Goal: Transaction & Acquisition: Book appointment/travel/reservation

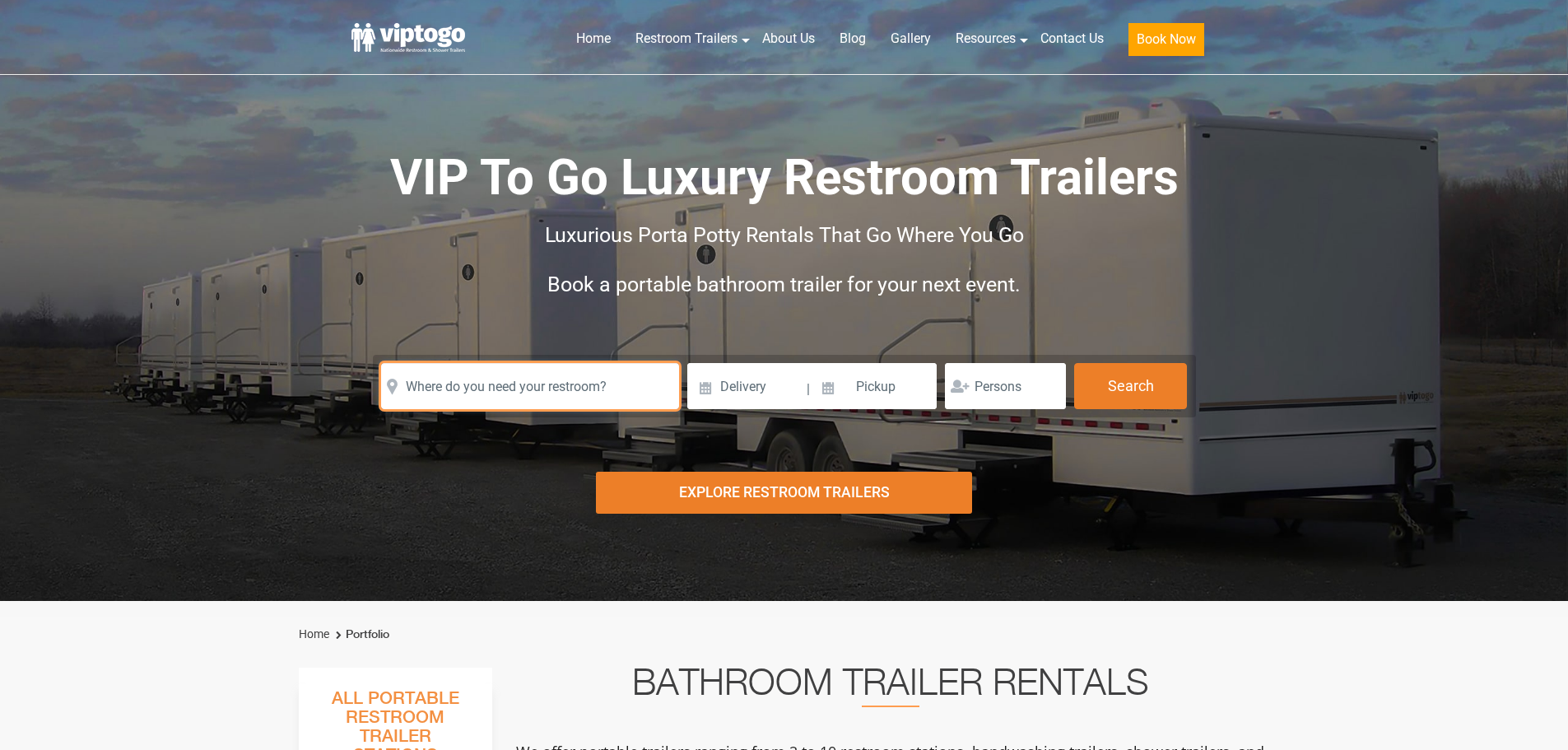
click at [588, 379] on input "text" at bounding box center [530, 386] width 298 height 46
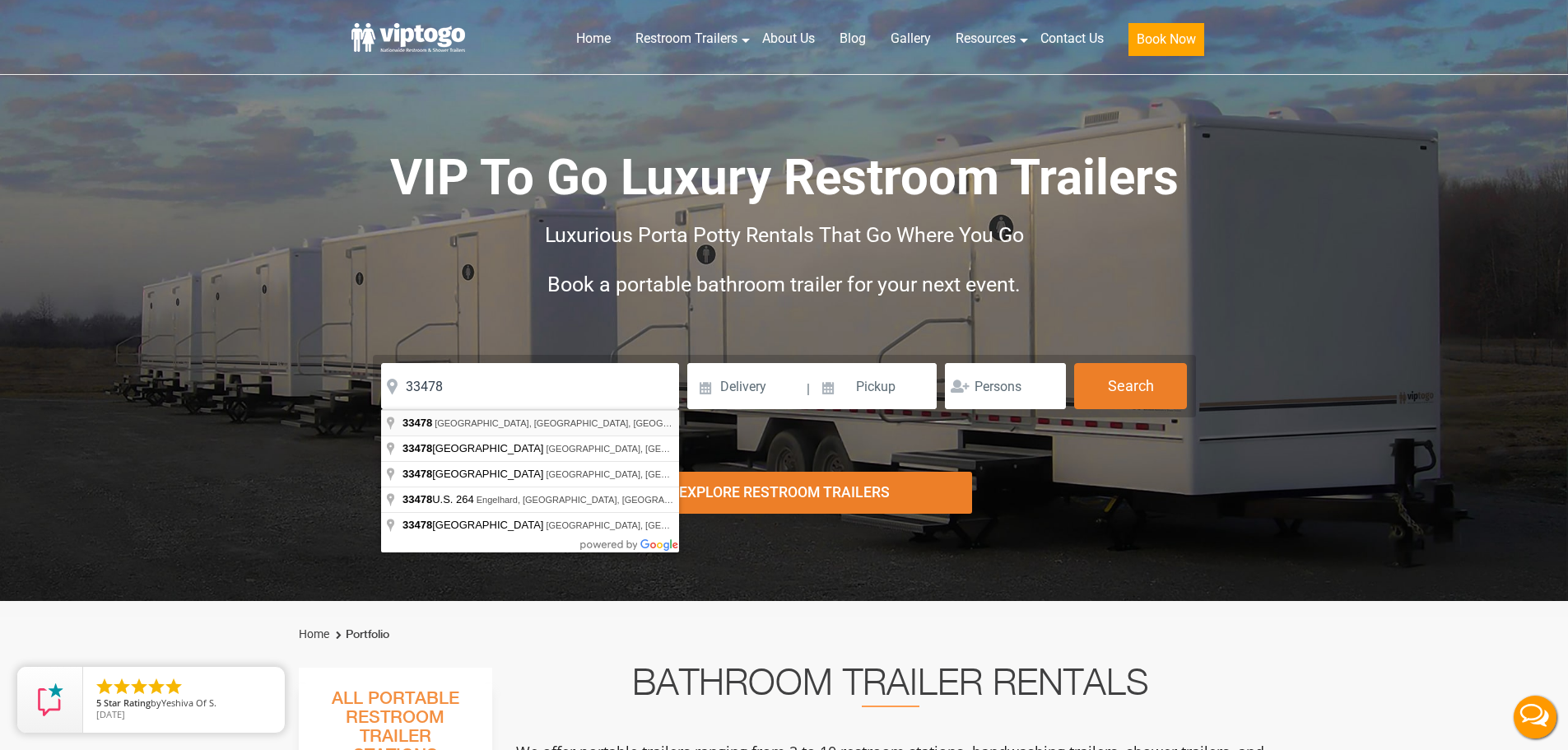
type input "[GEOGRAPHIC_DATA], [GEOGRAPHIC_DATA]"
drag, startPoint x: 609, startPoint y: 421, endPoint x: 700, endPoint y: 396, distance: 94.4
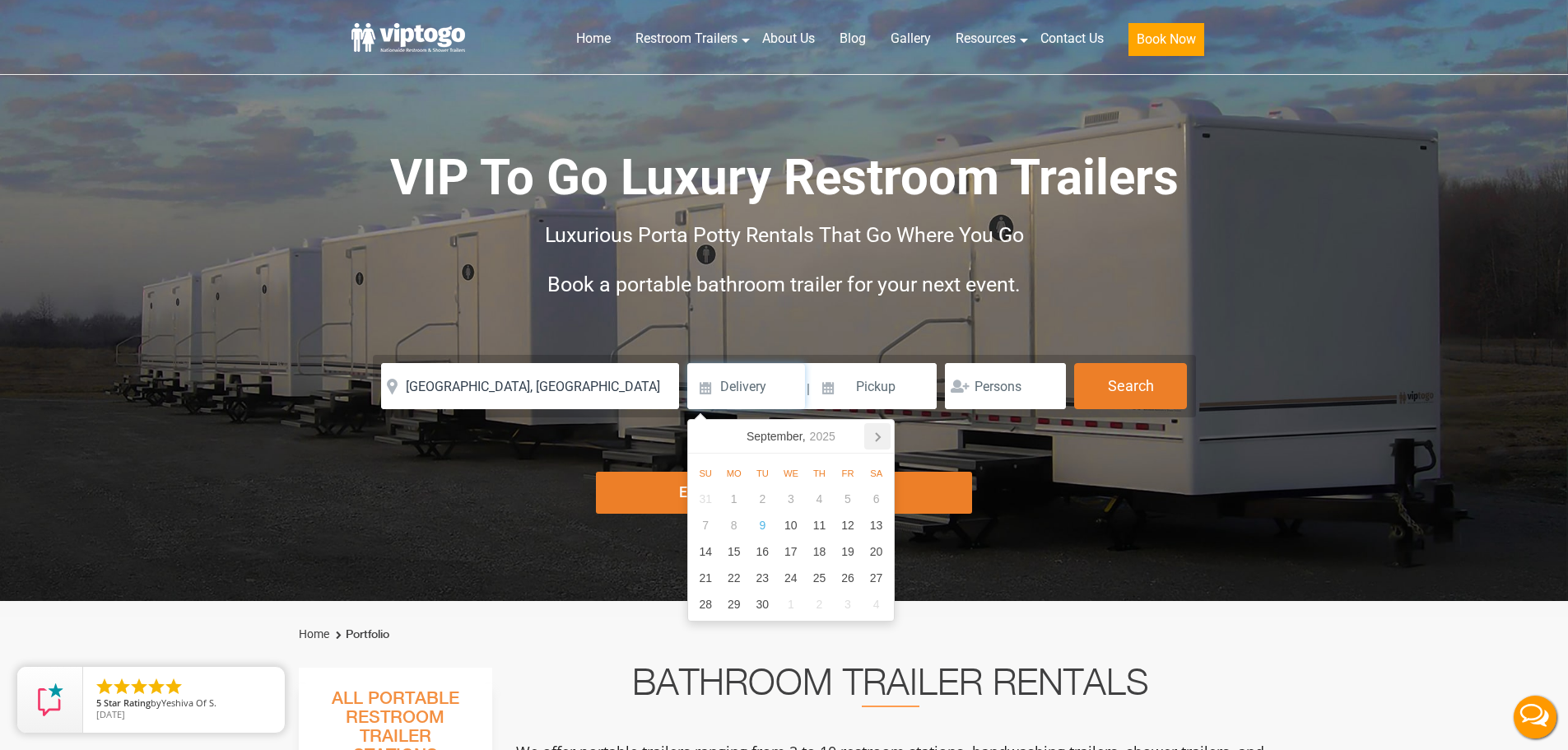
click at [881, 437] on icon at bounding box center [877, 436] width 27 height 27
click at [795, 499] on div "1" at bounding box center [790, 498] width 29 height 27
type input "[DATE]"
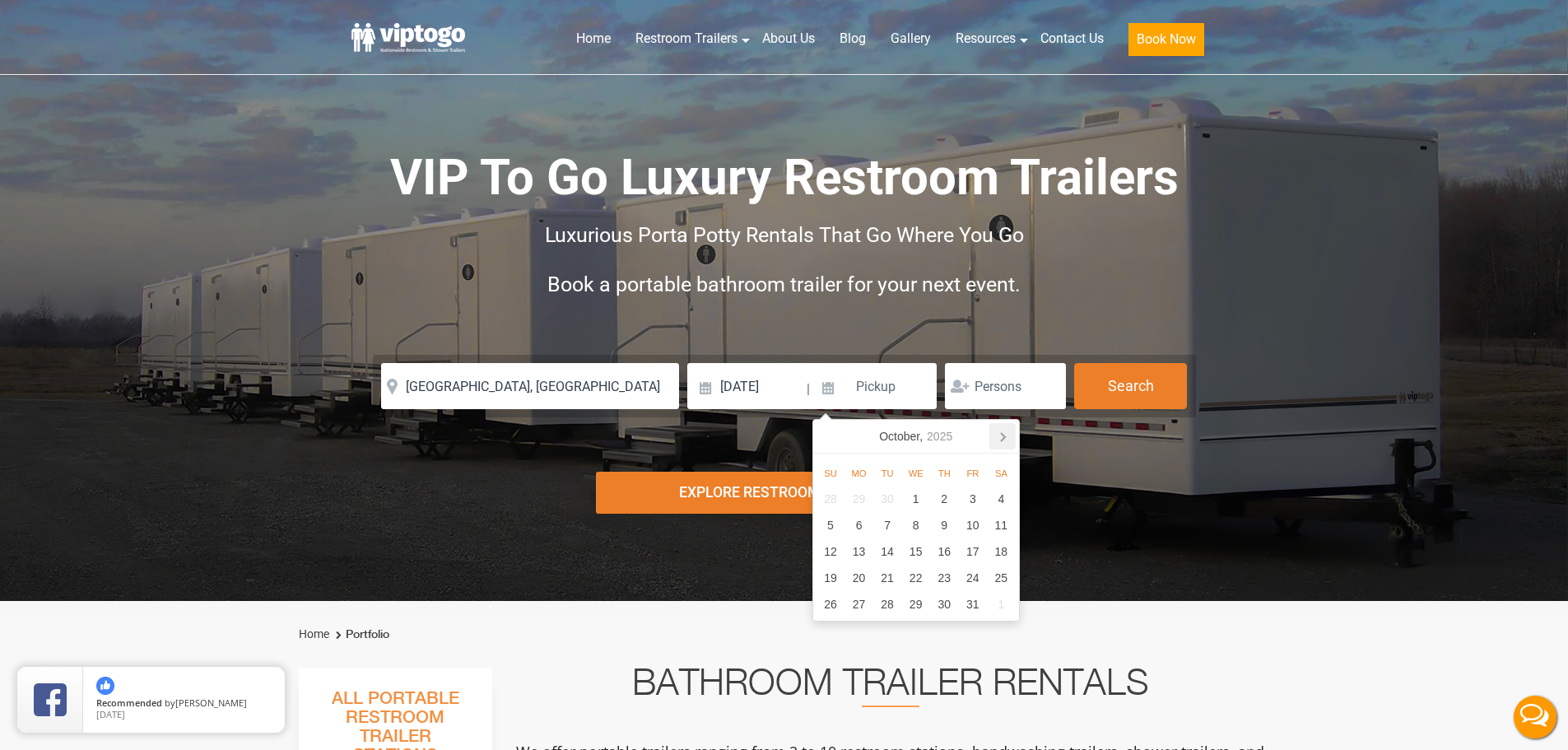
click at [1003, 434] on icon at bounding box center [1003, 437] width 4 height 8
click at [972, 500] on div "6" at bounding box center [972, 498] width 29 height 27
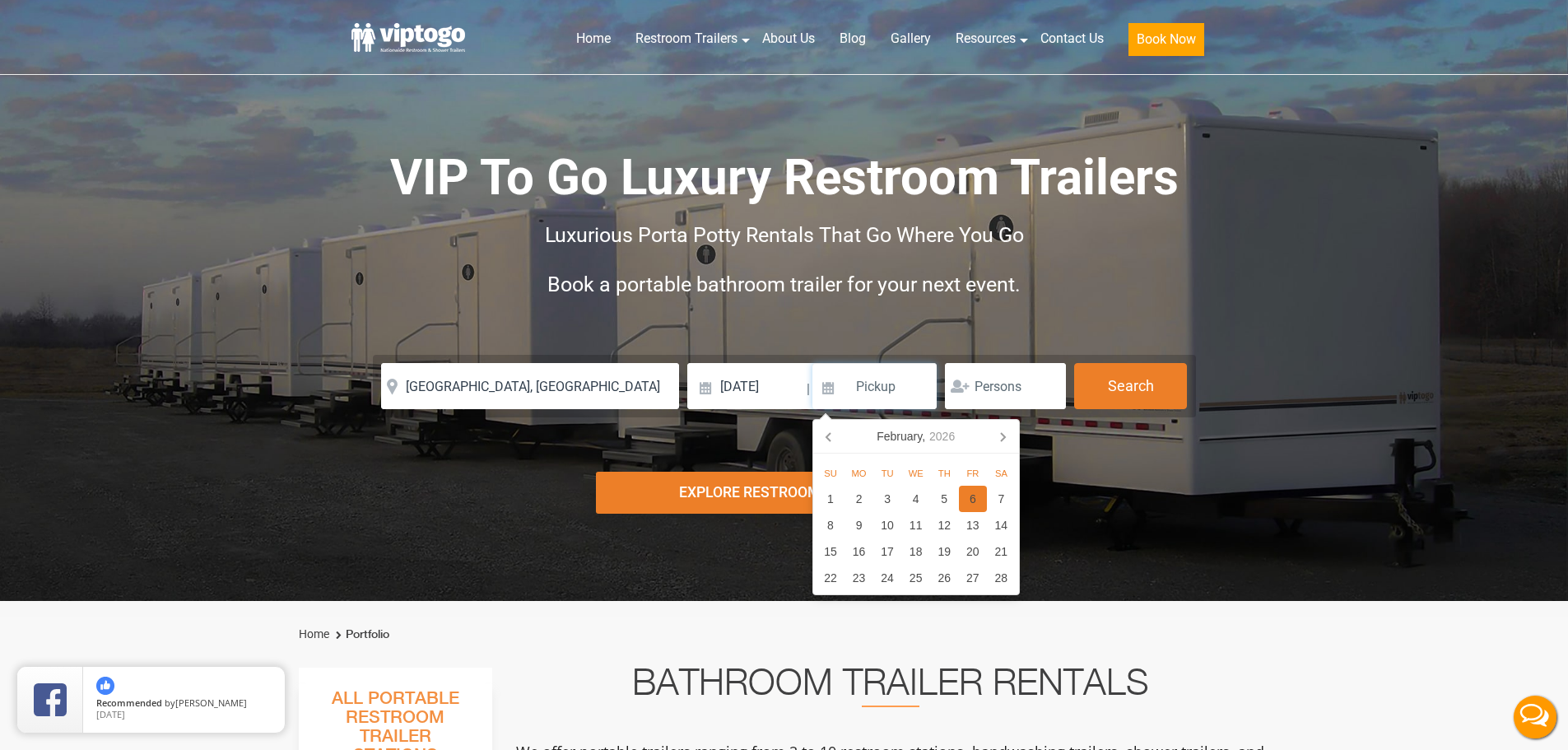
type input "[DATE]"
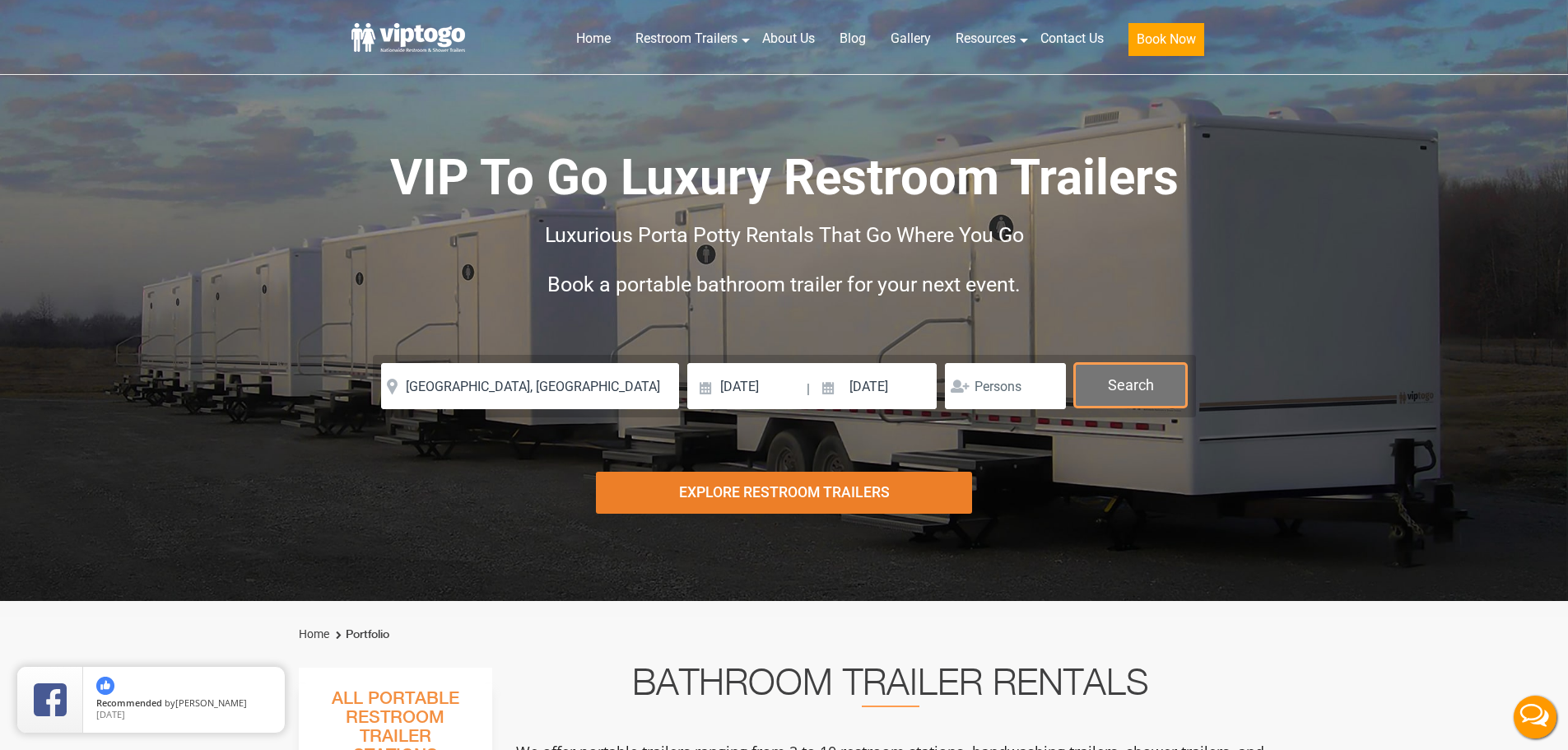
click at [1127, 405] on button "Search" at bounding box center [1130, 385] width 113 height 44
click at [1140, 383] on button "Search" at bounding box center [1130, 385] width 113 height 44
click at [1140, 378] on button "Search" at bounding box center [1130, 385] width 113 height 44
click at [1140, 382] on button "Search" at bounding box center [1130, 385] width 113 height 44
click at [1140, 385] on button "Search" at bounding box center [1130, 385] width 113 height 44
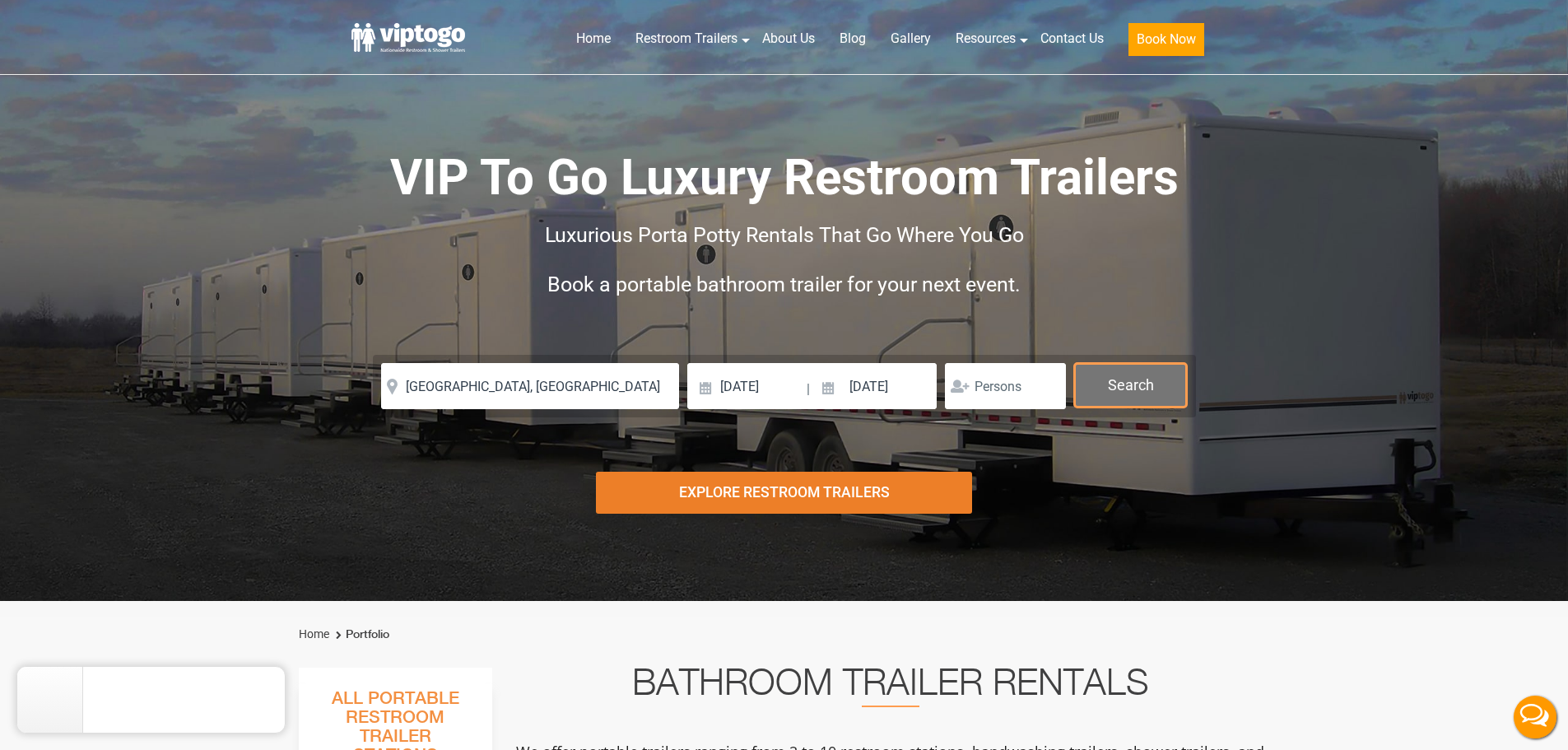
drag, startPoint x: 1140, startPoint y: 386, endPoint x: 1139, endPoint y: 397, distance: 11.0
click at [1139, 397] on button "Search" at bounding box center [1130, 385] width 113 height 44
drag, startPoint x: 1139, startPoint y: 397, endPoint x: 899, endPoint y: 298, distance: 259.6
click at [1126, 372] on button "Search" at bounding box center [1130, 386] width 113 height 46
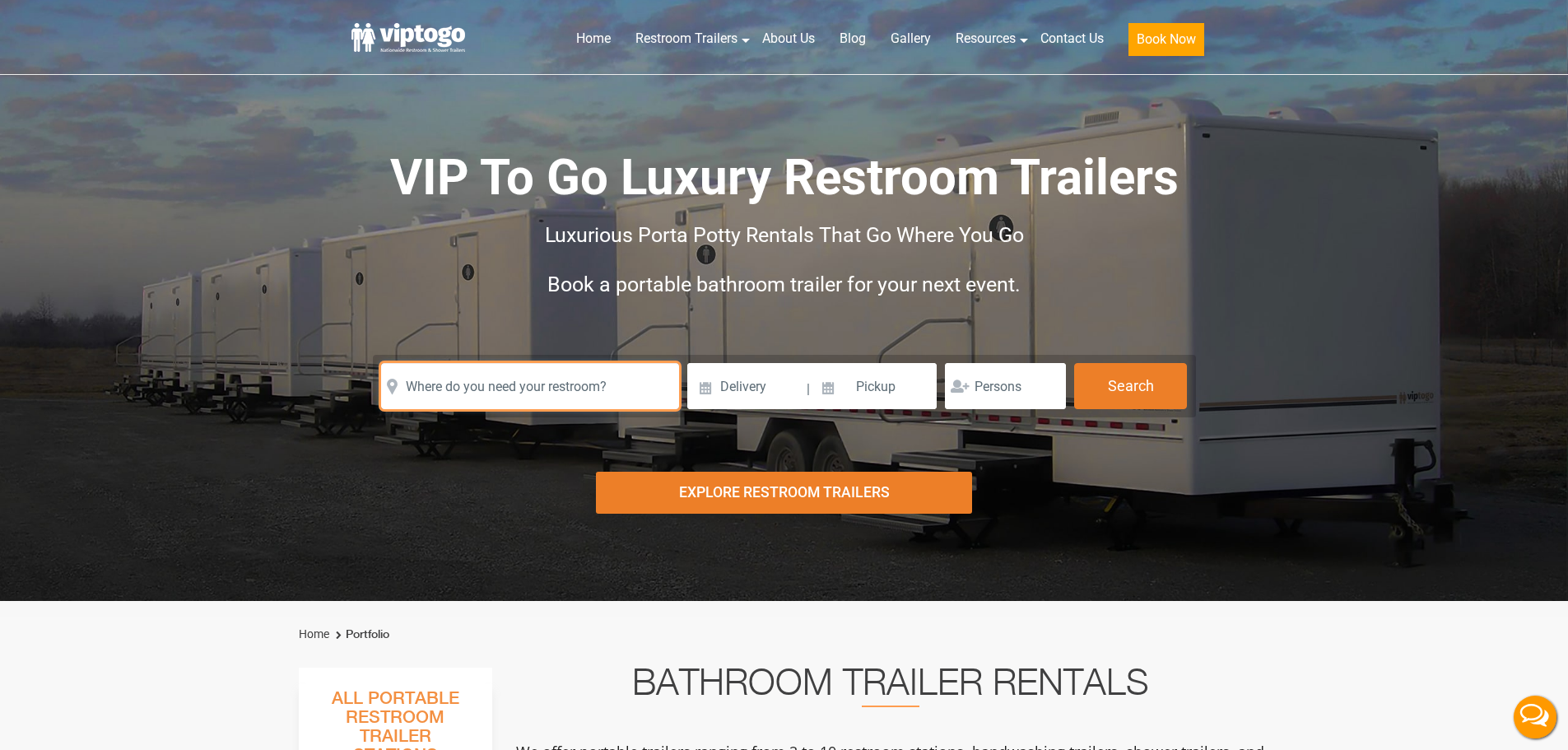
click at [581, 403] on input "text" at bounding box center [530, 386] width 298 height 46
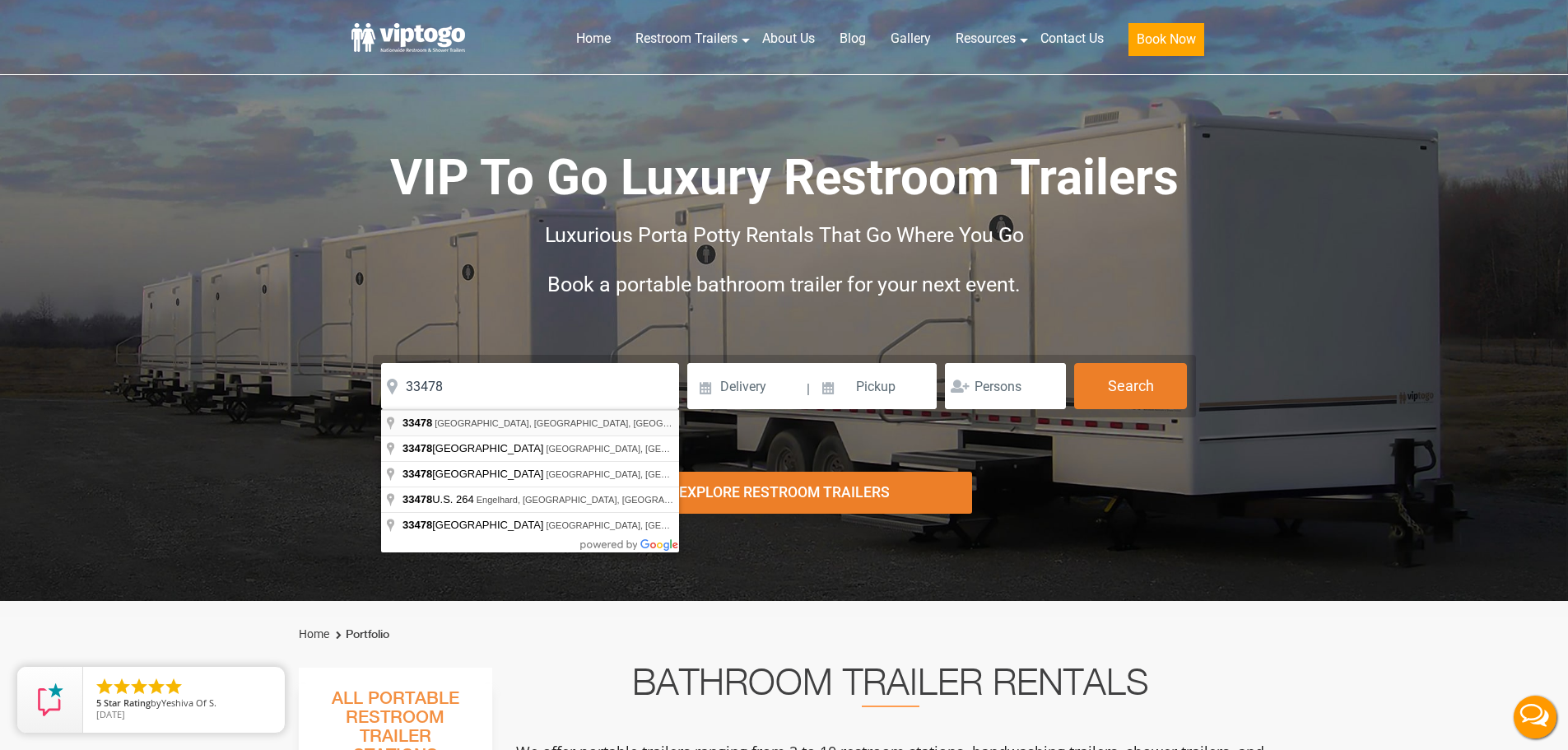
type input "Jupiter, FL 33478, USA"
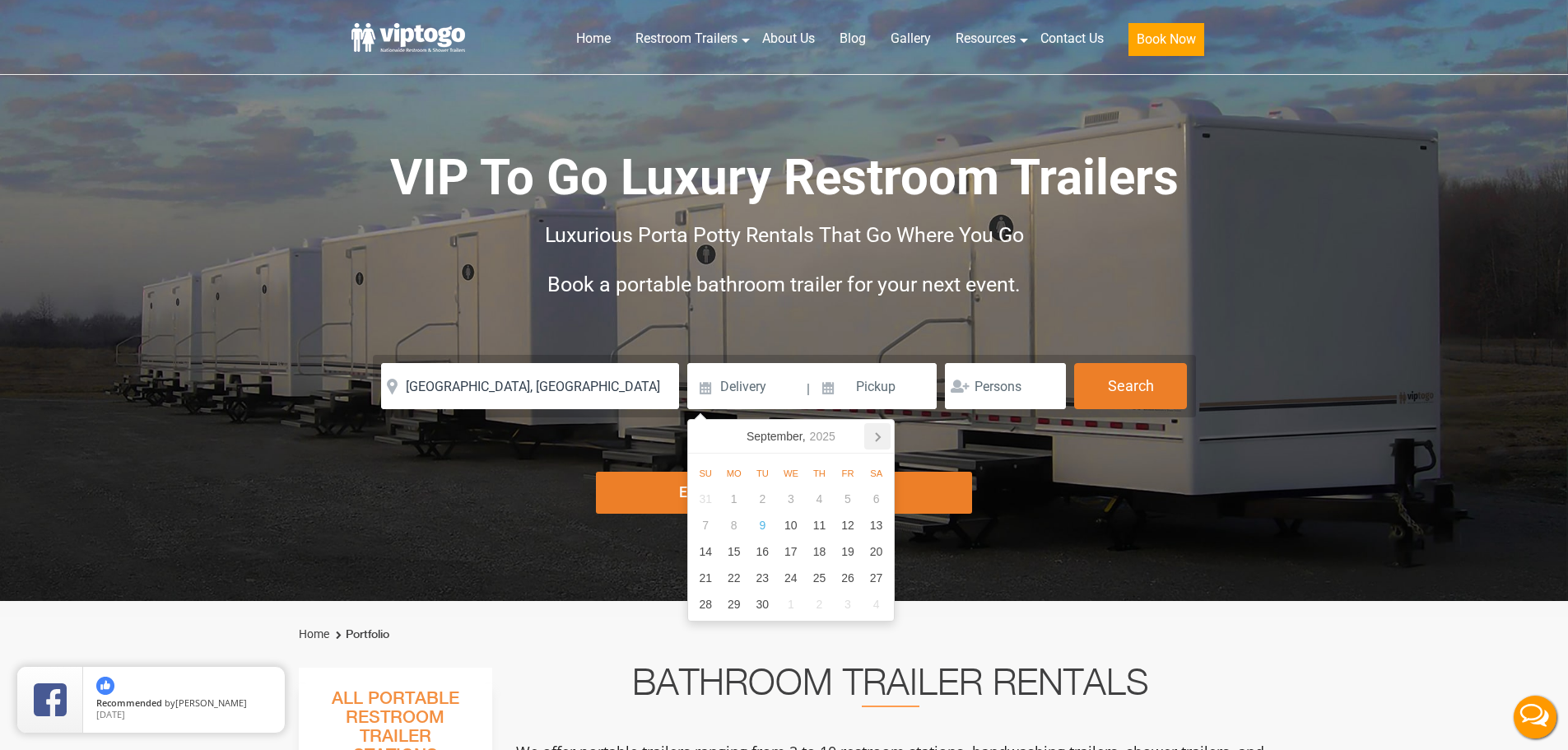
click at [879, 436] on icon at bounding box center [878, 437] width 4 height 8
click at [798, 501] on div "1" at bounding box center [790, 498] width 29 height 27
type input "[DATE]"
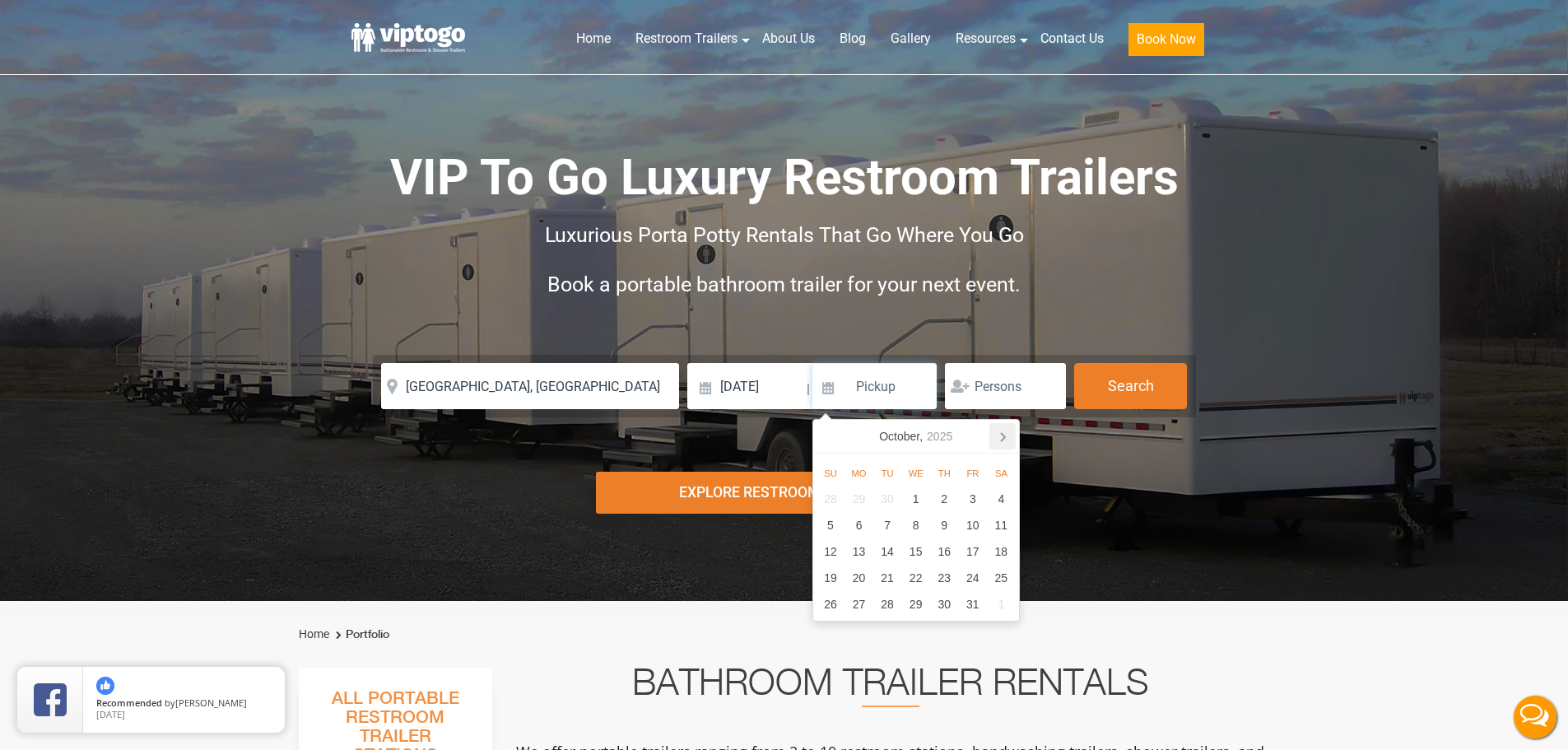
click at [998, 437] on icon at bounding box center [1002, 436] width 27 height 27
click at [1002, 437] on icon at bounding box center [1002, 436] width 27 height 27
click at [1003, 437] on icon at bounding box center [1002, 436] width 27 height 27
click at [1005, 437] on icon at bounding box center [1003, 437] width 4 height 8
click at [980, 482] on div "Fr" at bounding box center [972, 473] width 29 height 20
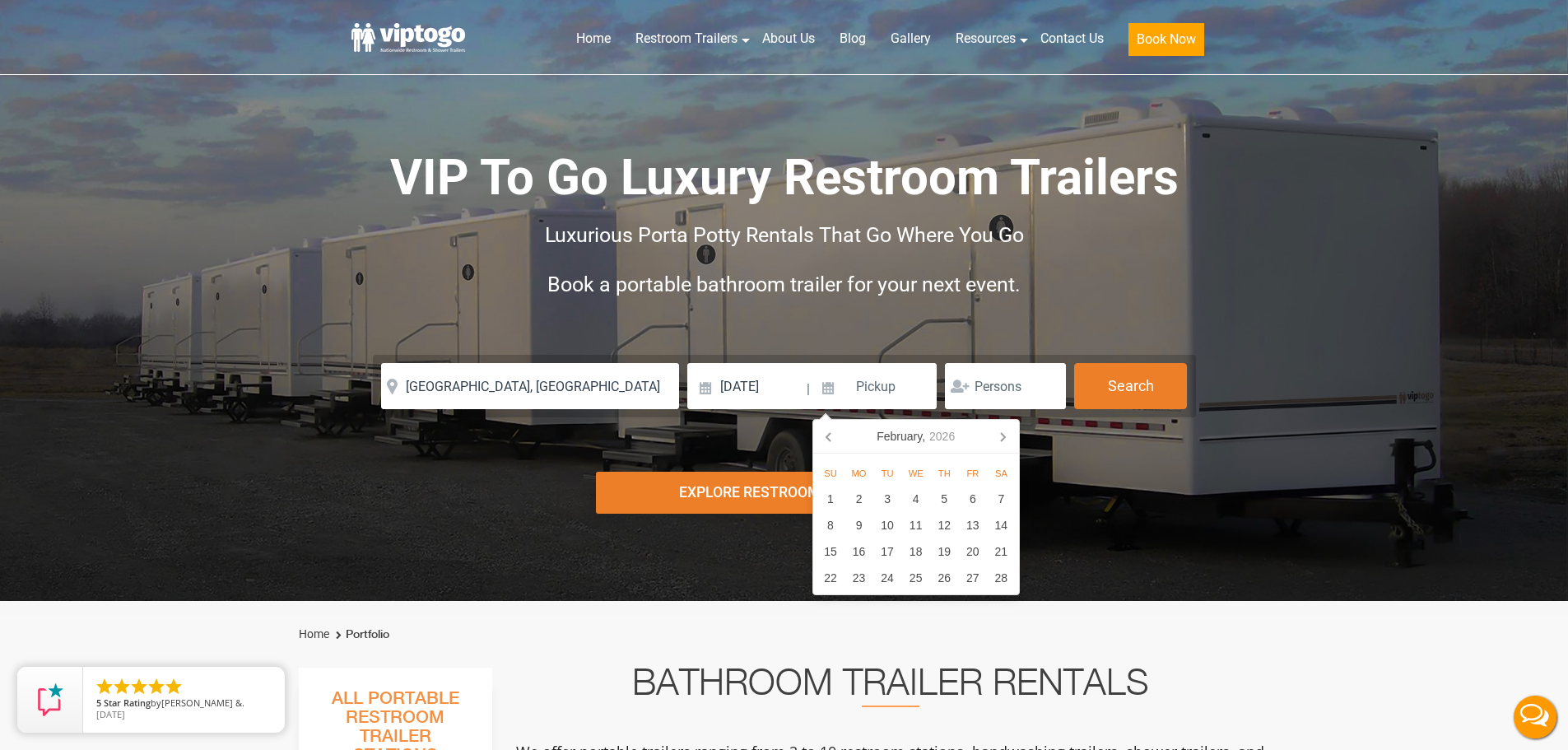
click at [977, 498] on div "6" at bounding box center [972, 498] width 29 height 27
type input "[DATE]"
drag, startPoint x: 1095, startPoint y: 402, endPoint x: 1105, endPoint y: 404, distance: 10.2
click at [1097, 401] on button "Search" at bounding box center [1130, 385] width 113 height 44
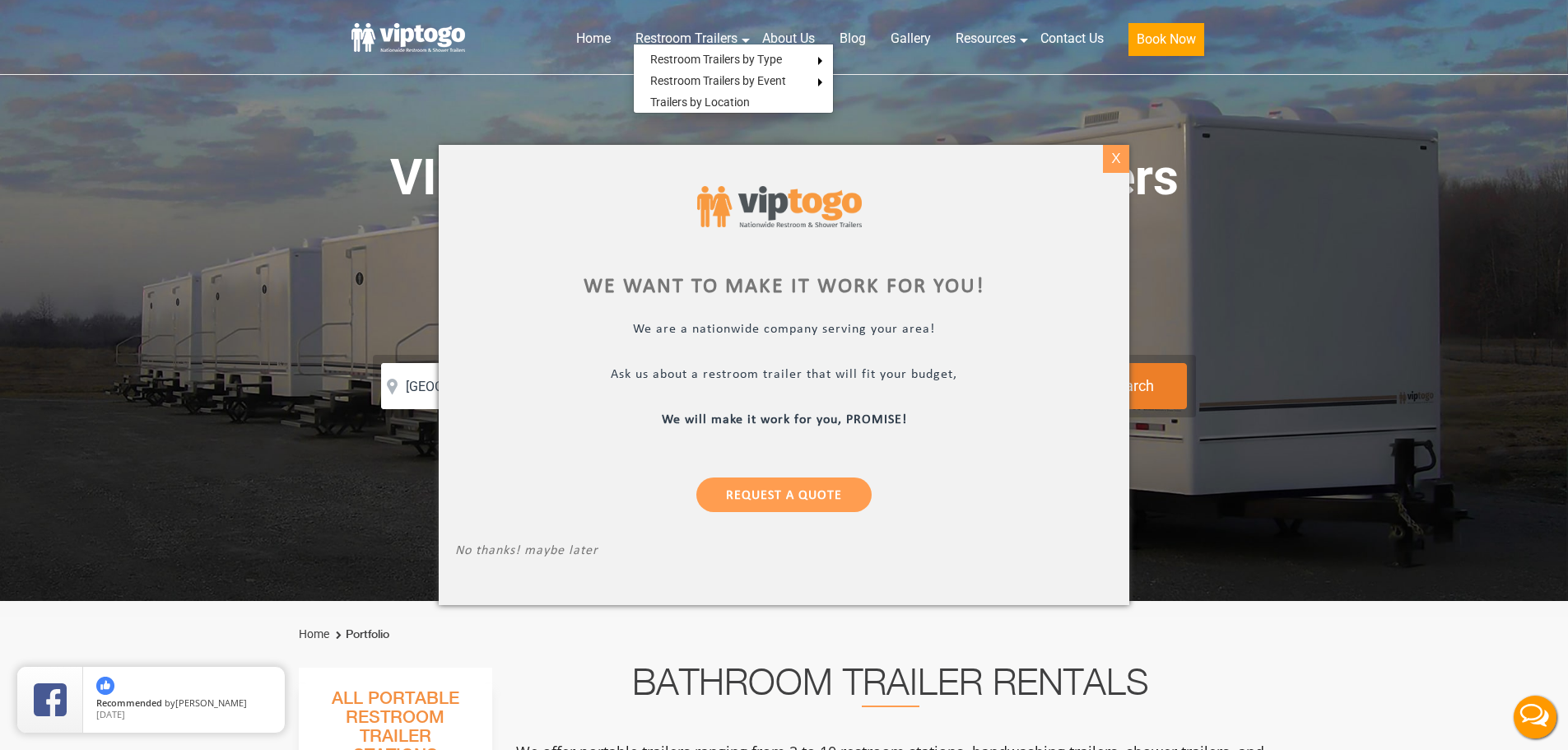
click at [1114, 155] on div "X" at bounding box center [1115, 158] width 26 height 28
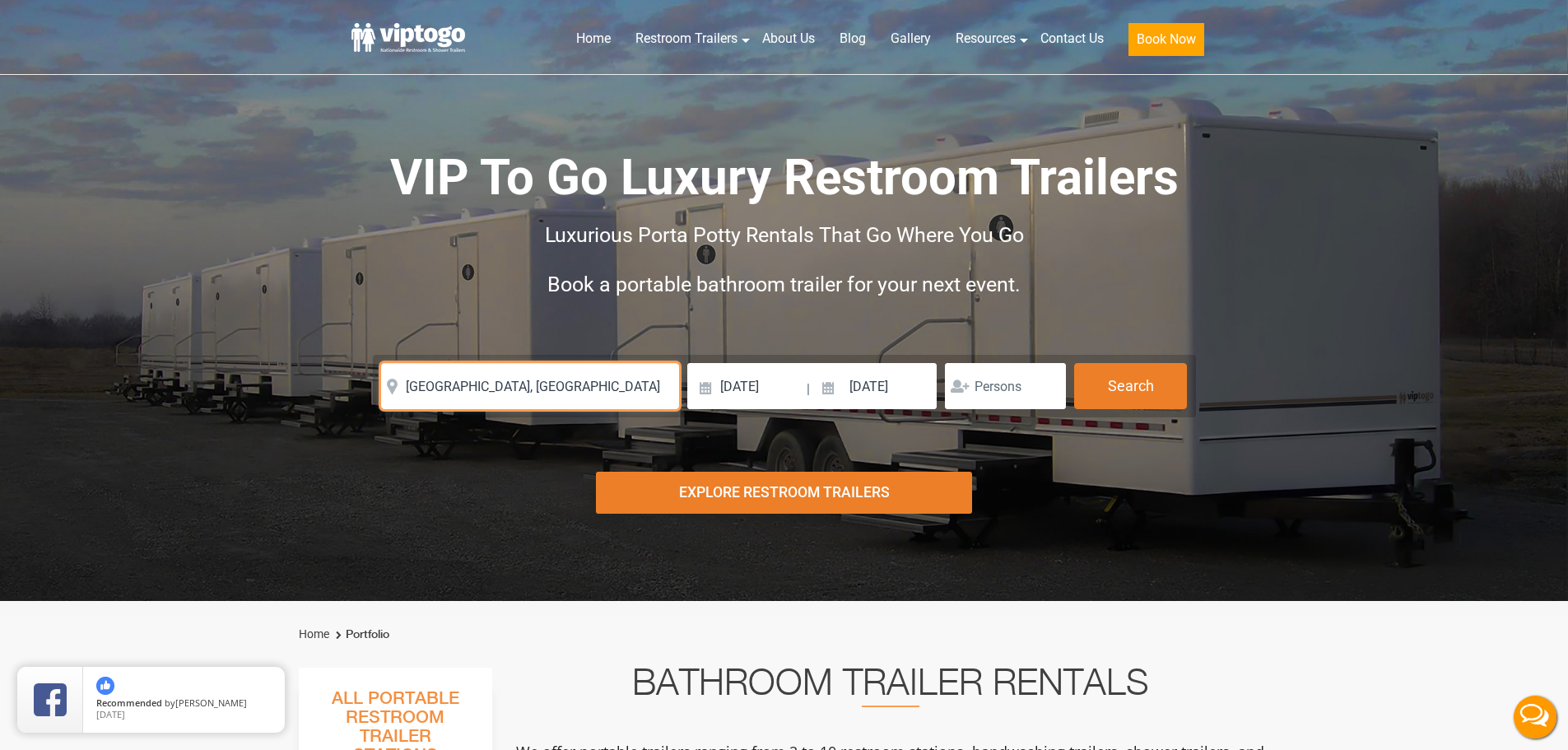
drag, startPoint x: 529, startPoint y: 394, endPoint x: 265, endPoint y: 381, distance: 264.3
click at [265, 381] on div "Risk-Free Reservation! Free cancellation up to 48 hours before delivery. Book n…" at bounding box center [784, 300] width 1568 height 600
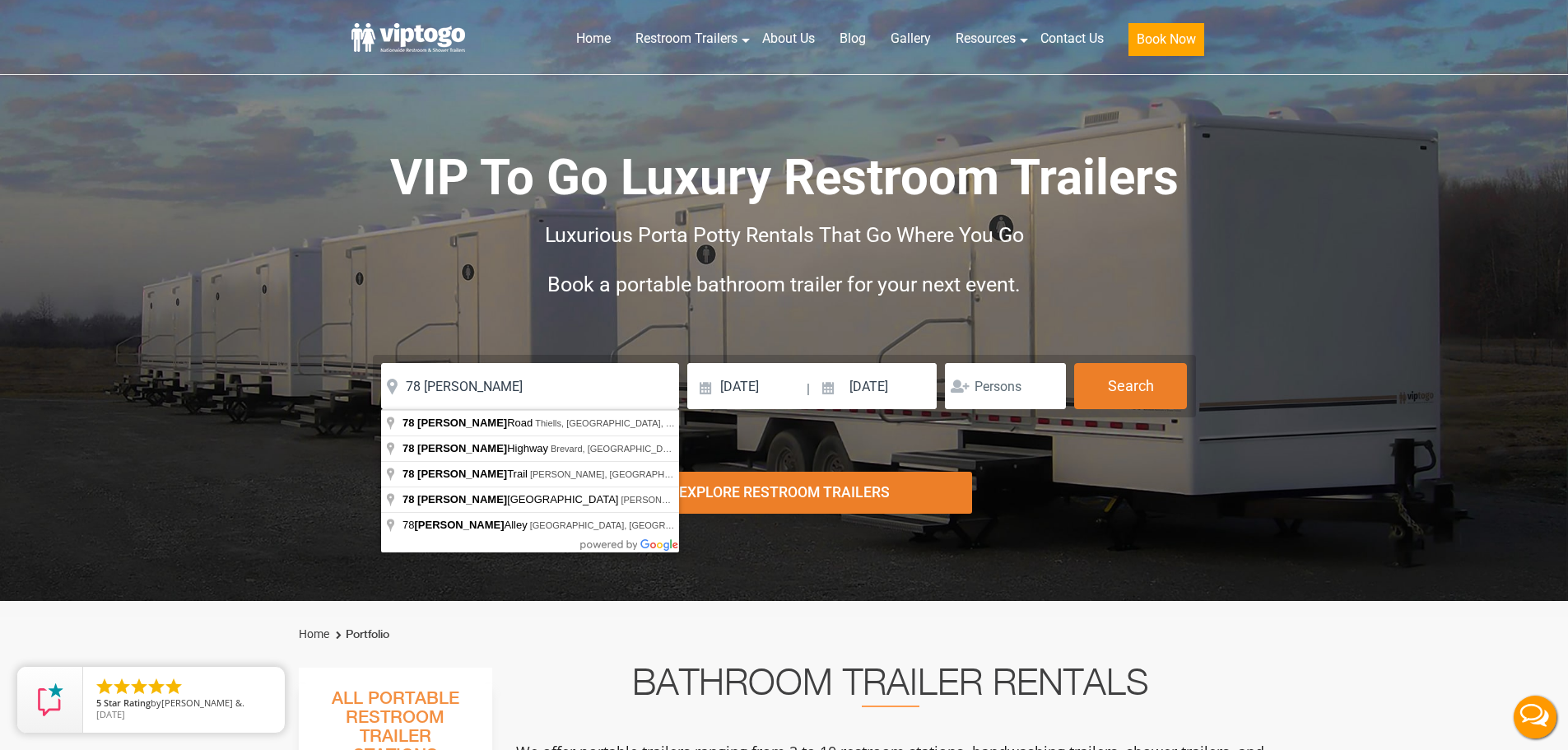
type input "78 Rosman Road, Thiells, NY, USA"
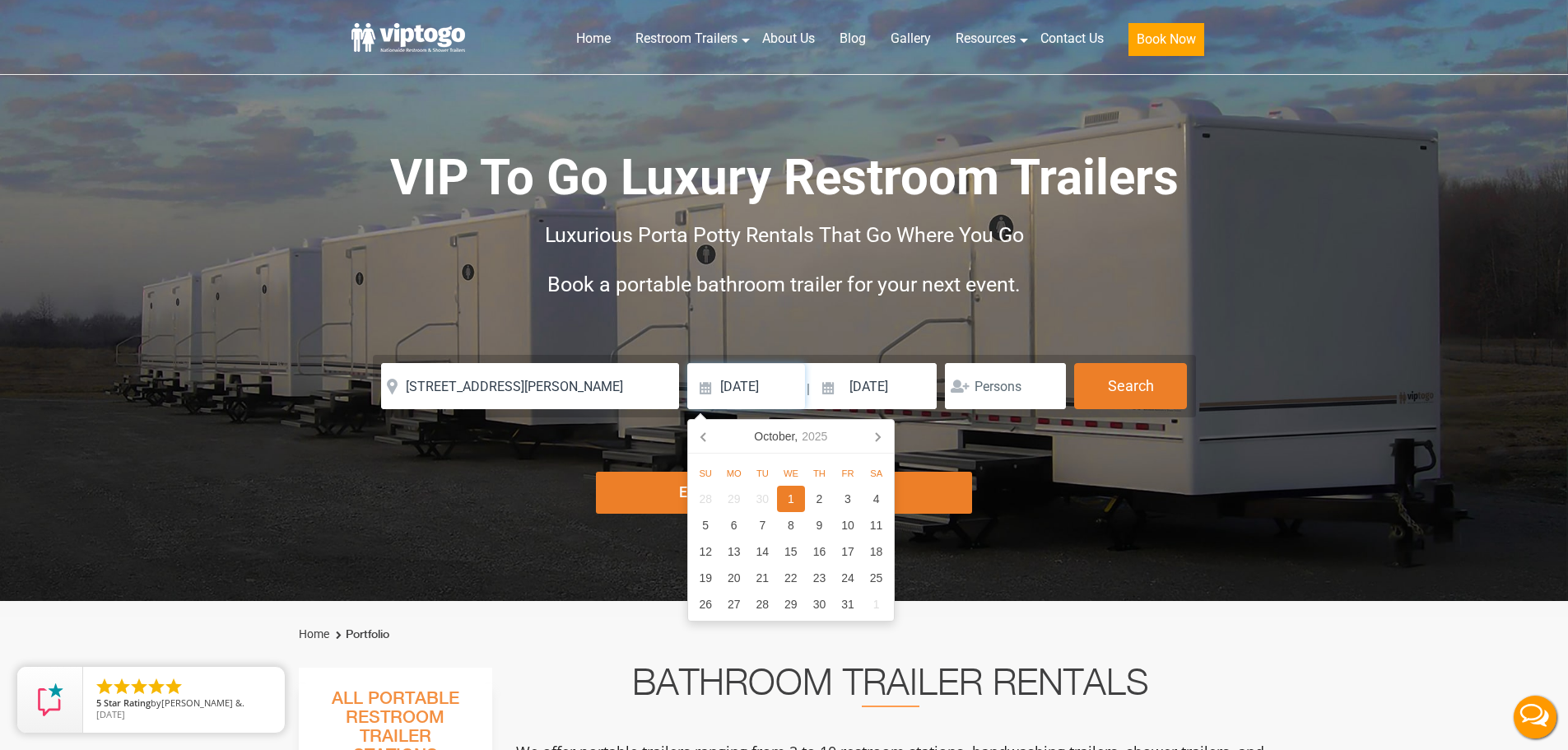
click at [775, 394] on input "[DATE]" at bounding box center [746, 386] width 118 height 46
click at [700, 434] on icon at bounding box center [704, 436] width 27 height 27
click at [784, 526] on div "10" at bounding box center [790, 525] width 29 height 27
type input "09/10/2025"
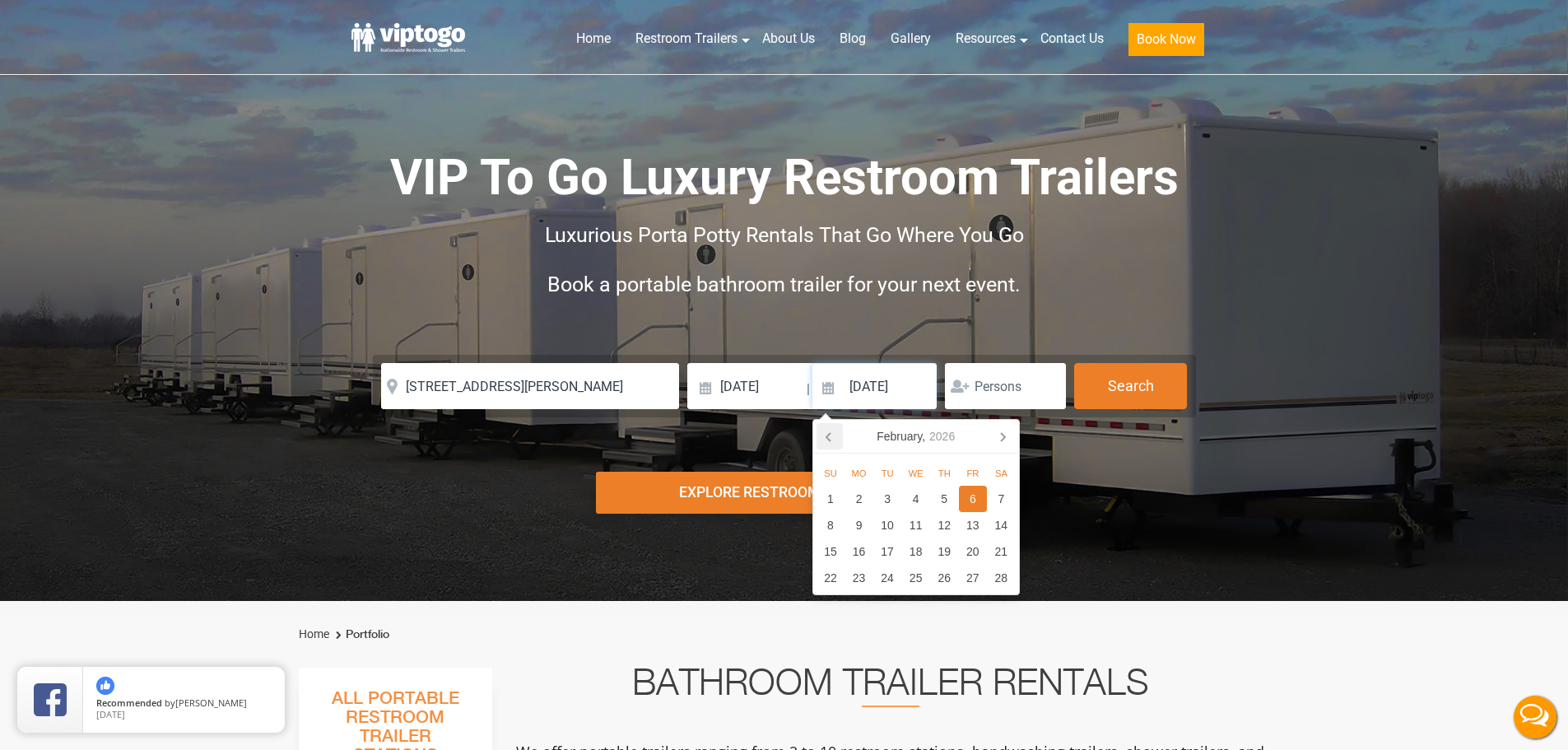
click at [824, 445] on icon at bounding box center [829, 436] width 27 height 27
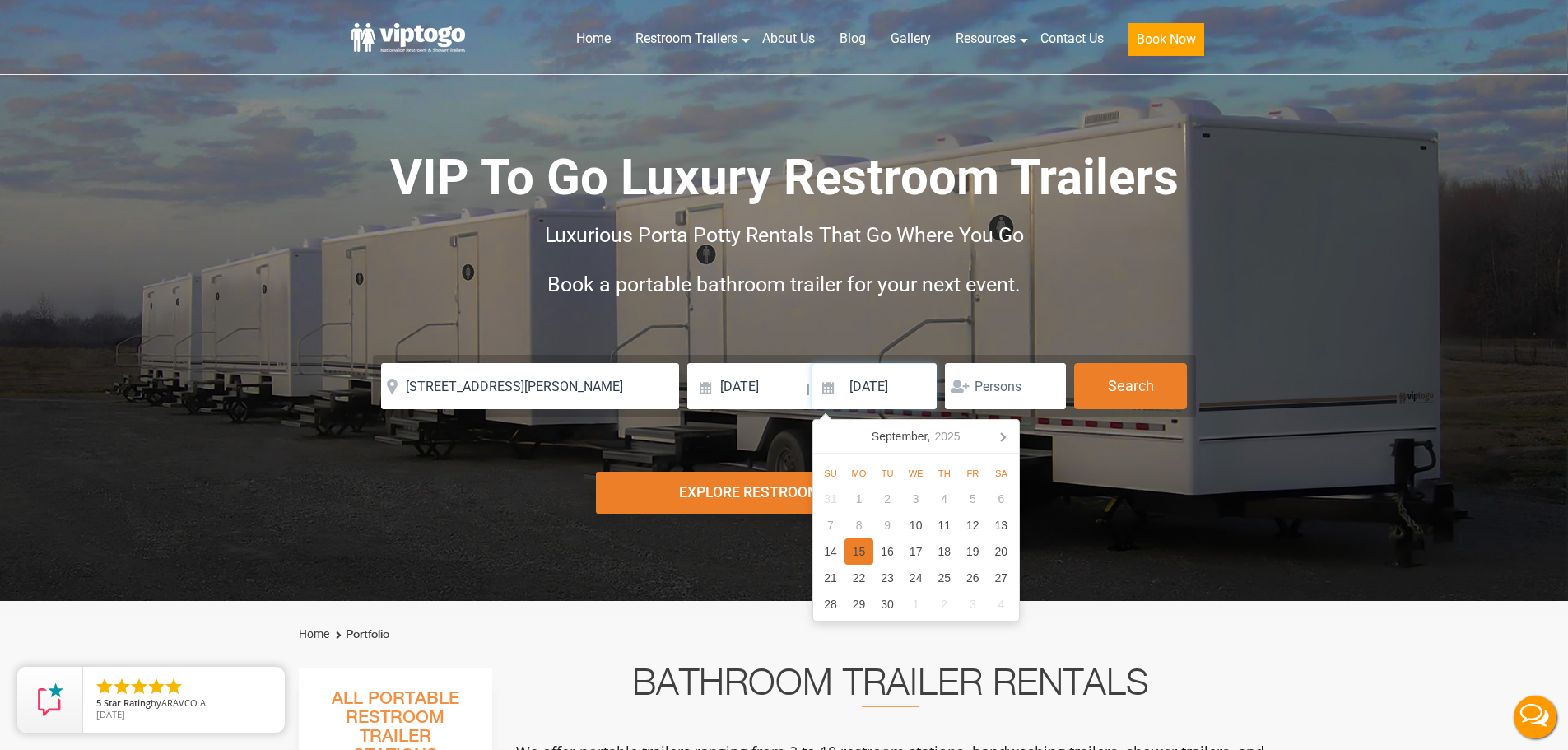
click at [859, 550] on div "15" at bounding box center [858, 551] width 29 height 27
type input "09/15/2025"
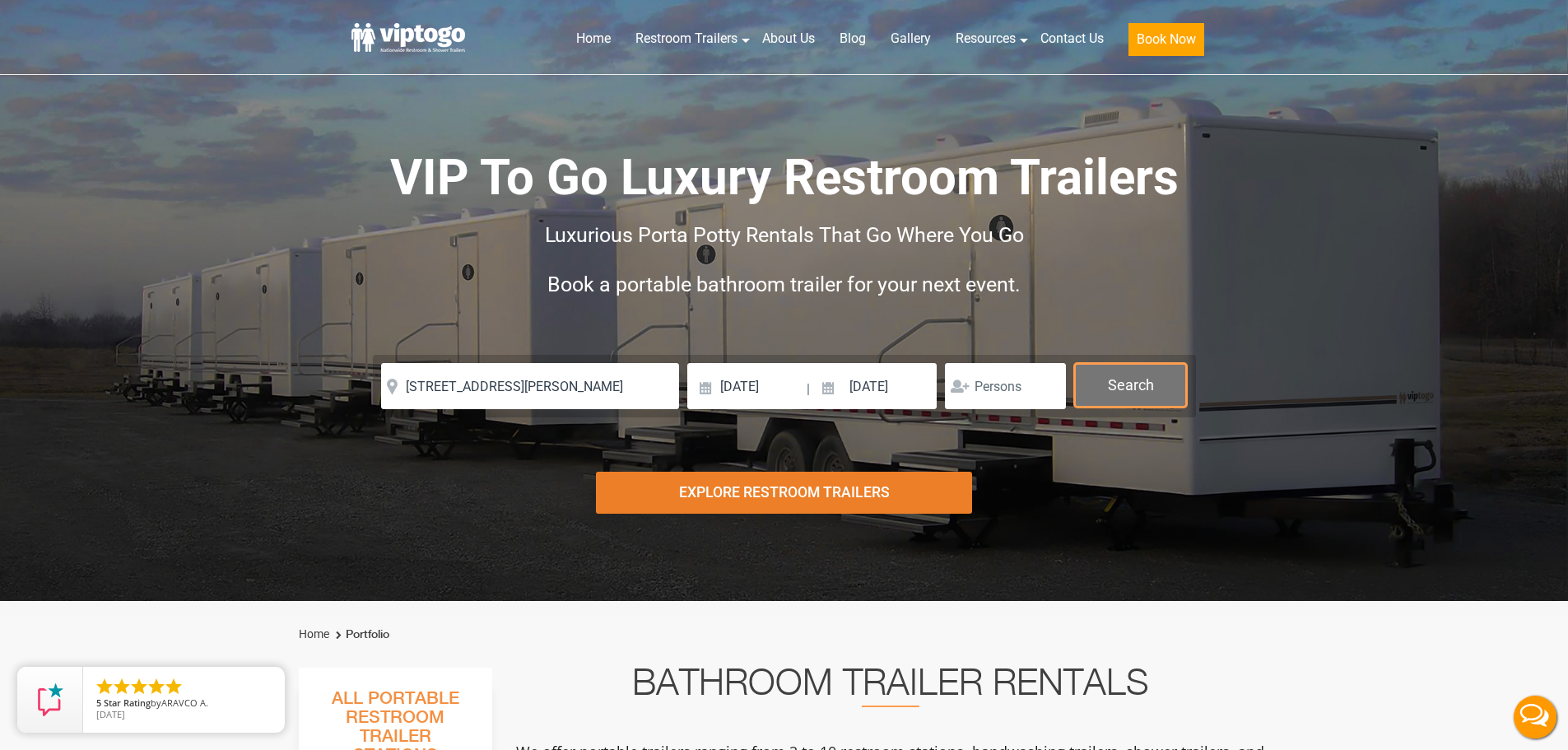
click at [1127, 391] on button "Search" at bounding box center [1130, 385] width 113 height 44
click at [1102, 407] on form "Please Input Valid address with zipcode Please Input Valid address with zipcode…" at bounding box center [784, 386] width 823 height 63
click at [1166, 363] on button "Search" at bounding box center [1130, 385] width 113 height 44
click at [1160, 369] on button "Search" at bounding box center [1130, 385] width 113 height 44
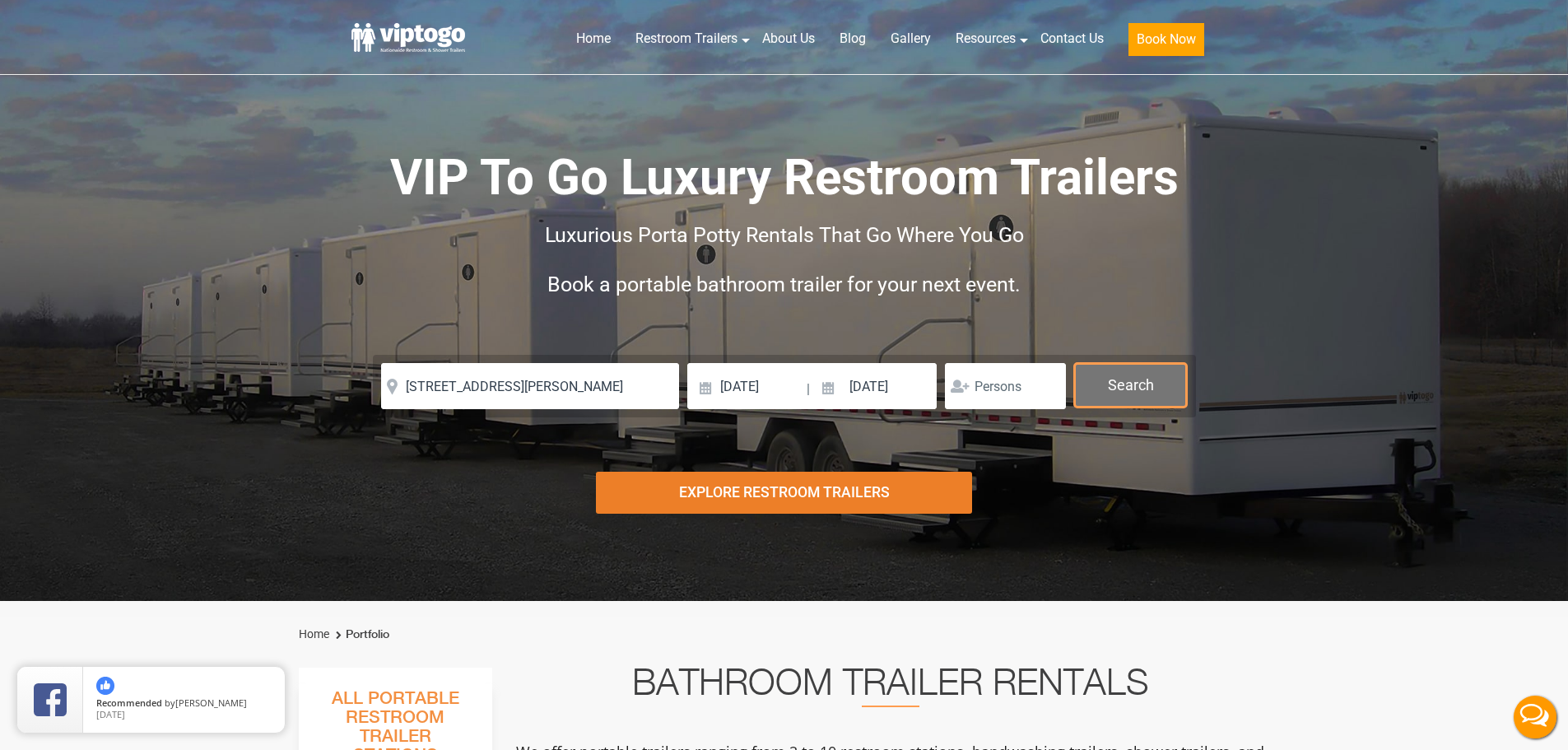
click at [1160, 369] on button "Search" at bounding box center [1130, 385] width 113 height 44
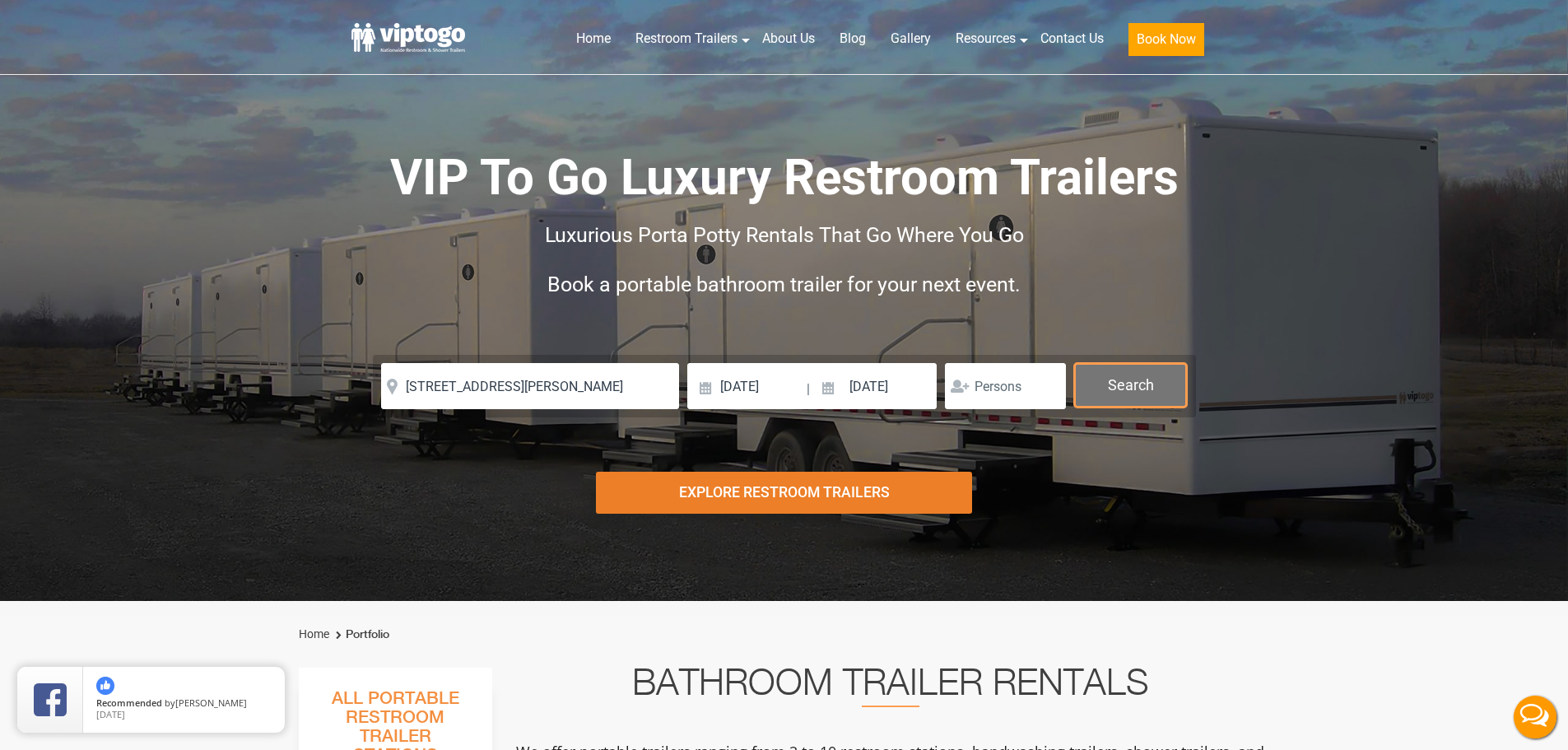
click at [1160, 369] on button "Search" at bounding box center [1130, 385] width 113 height 44
click at [1099, 400] on button "Search" at bounding box center [1130, 385] width 113 height 44
click at [1122, 402] on button "Search" at bounding box center [1130, 385] width 113 height 44
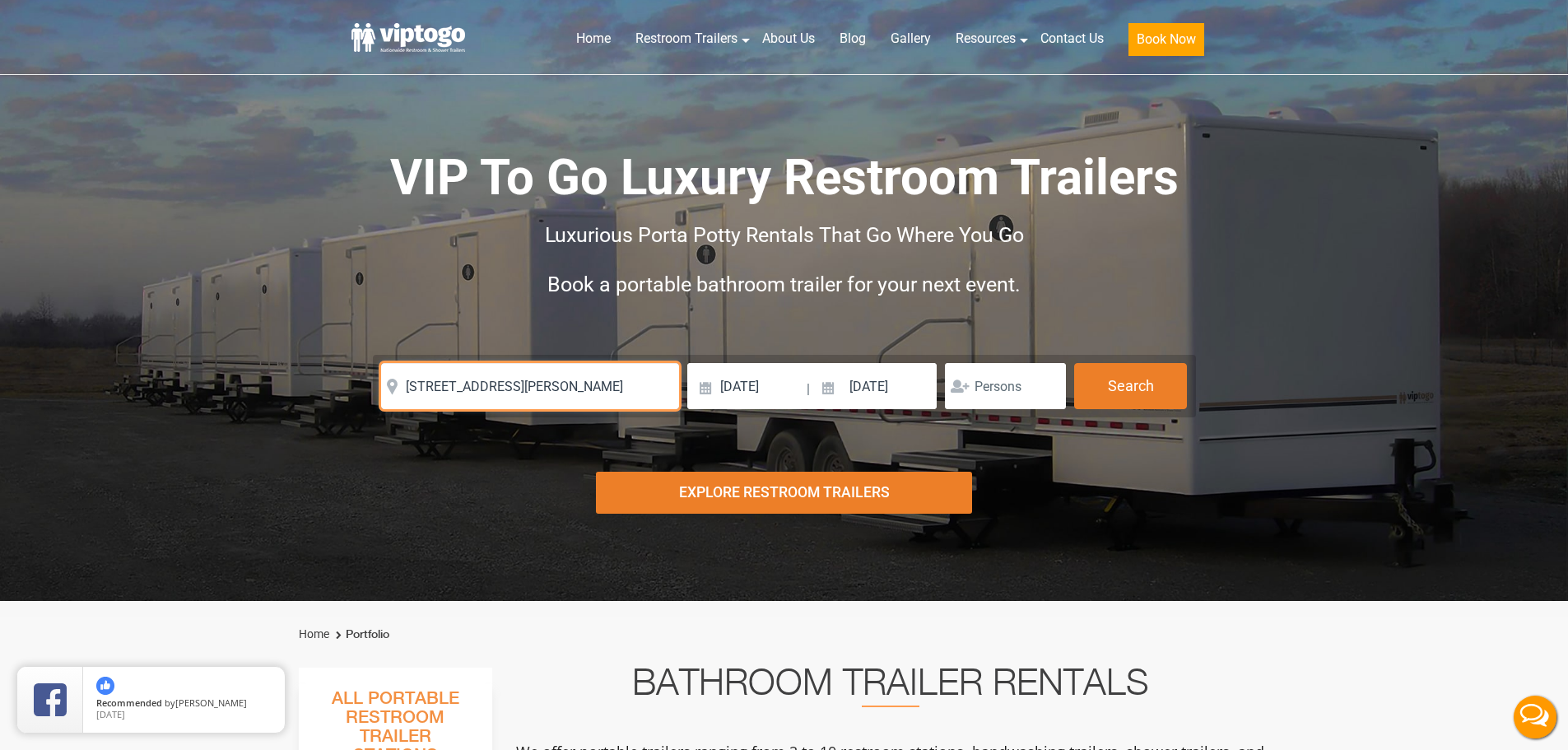
click at [650, 387] on input "78 Rosman Road, Thiells, NY, USA" at bounding box center [530, 386] width 298 height 46
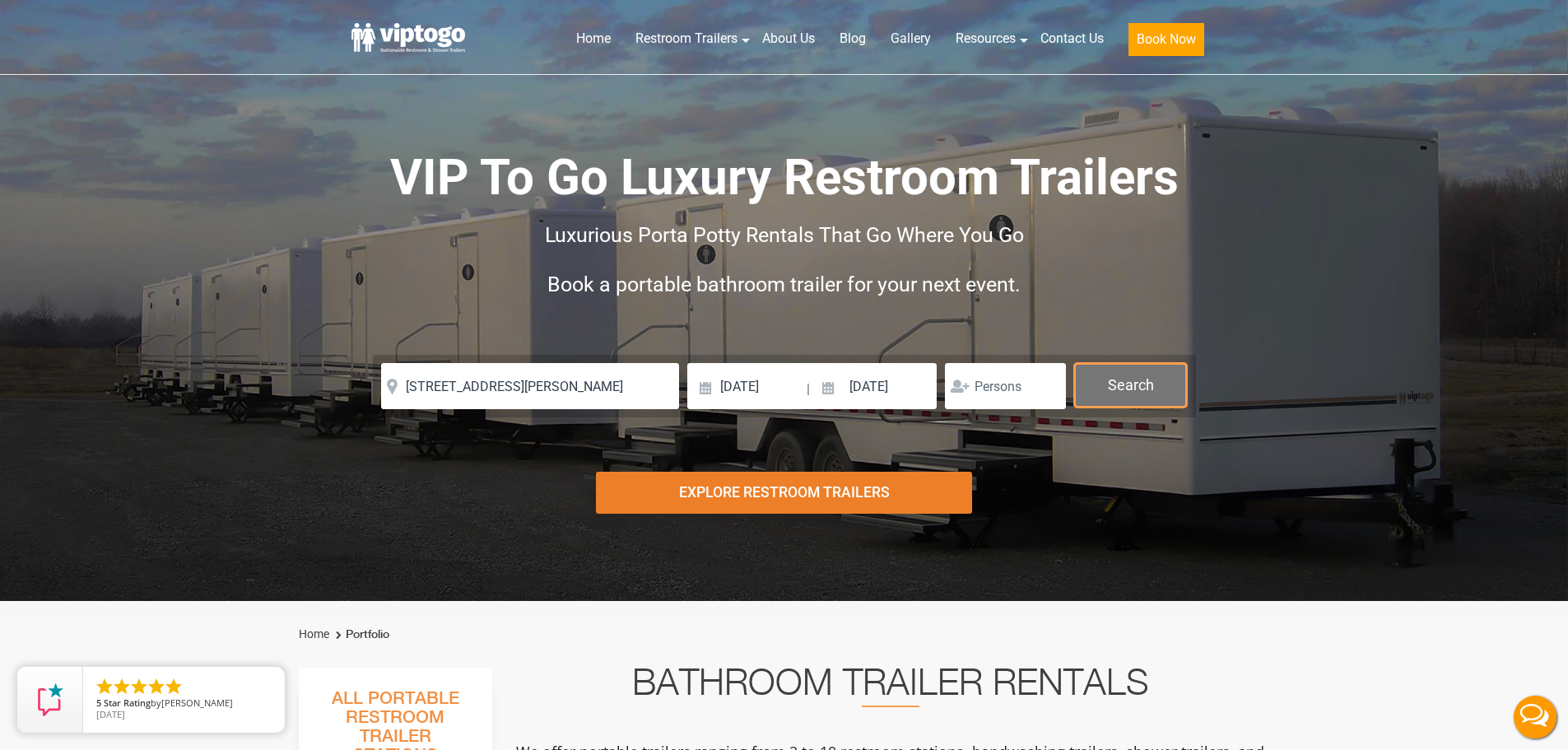
click at [1136, 364] on button "Search" at bounding box center [1130, 385] width 113 height 44
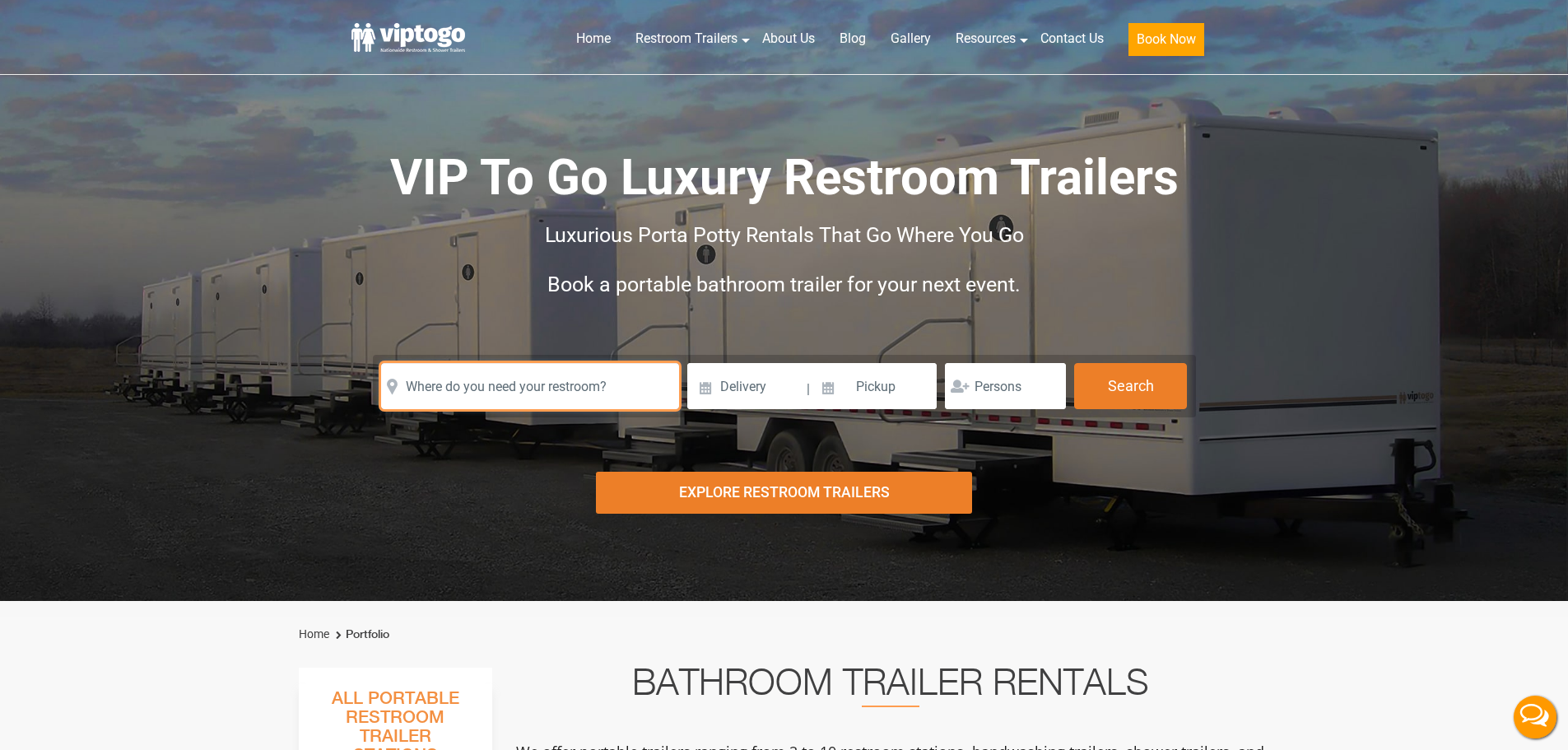
click at [544, 394] on input "text" at bounding box center [530, 386] width 298 height 46
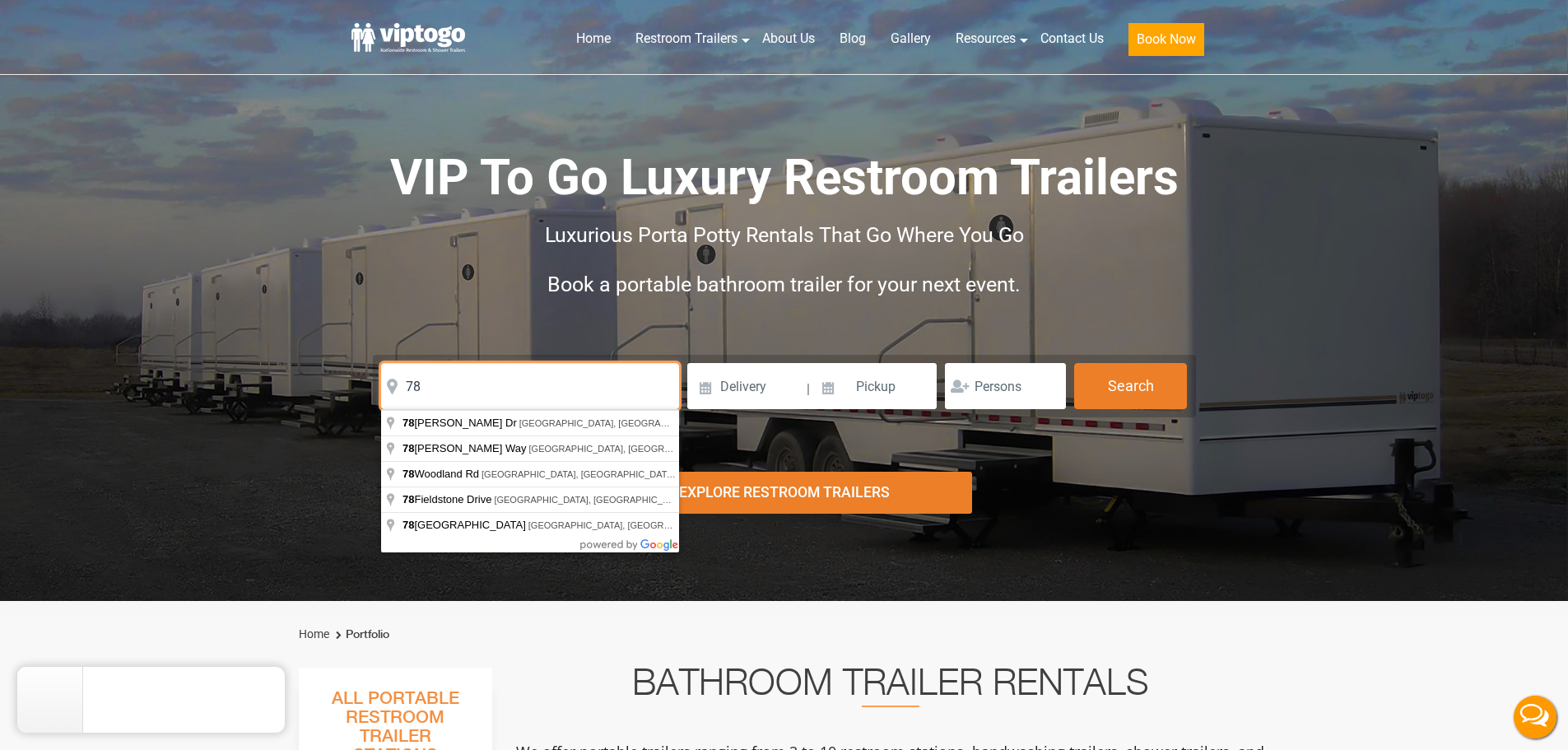
click at [570, 387] on input "78" at bounding box center [530, 386] width 298 height 46
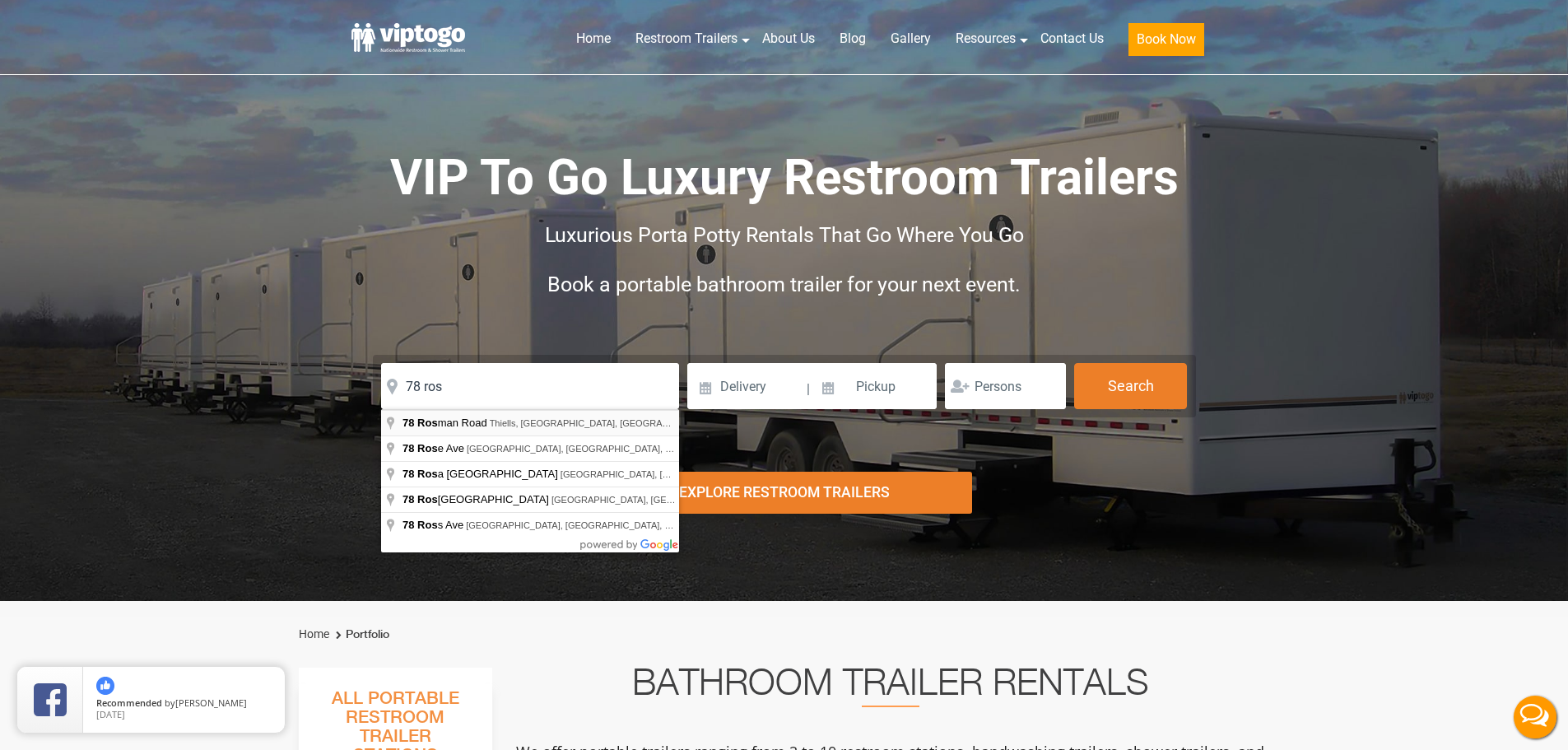
type input "78 Rosman Road, Thiells, NY, USA"
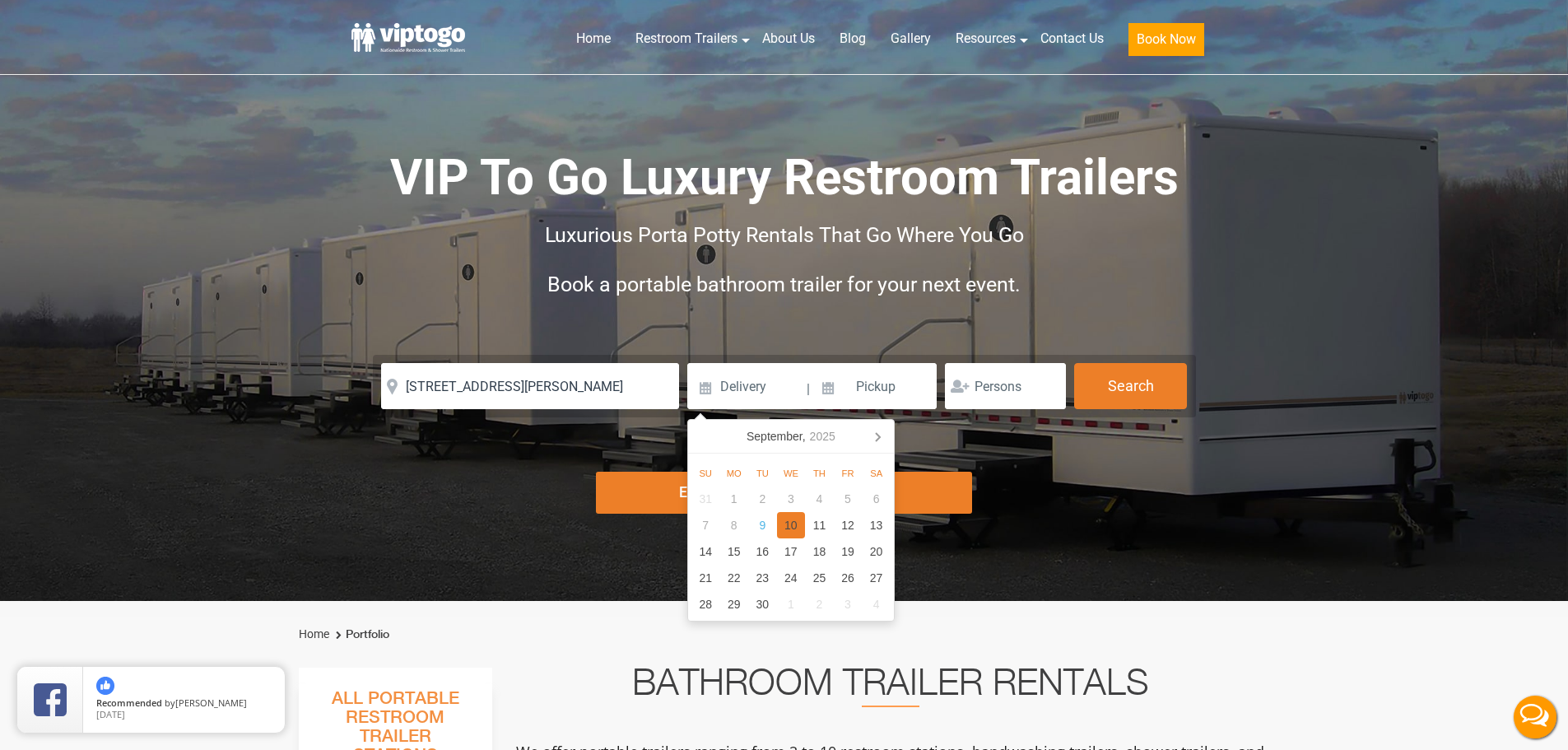
click at [799, 526] on div "10" at bounding box center [790, 525] width 29 height 27
type input "09/10/2025"
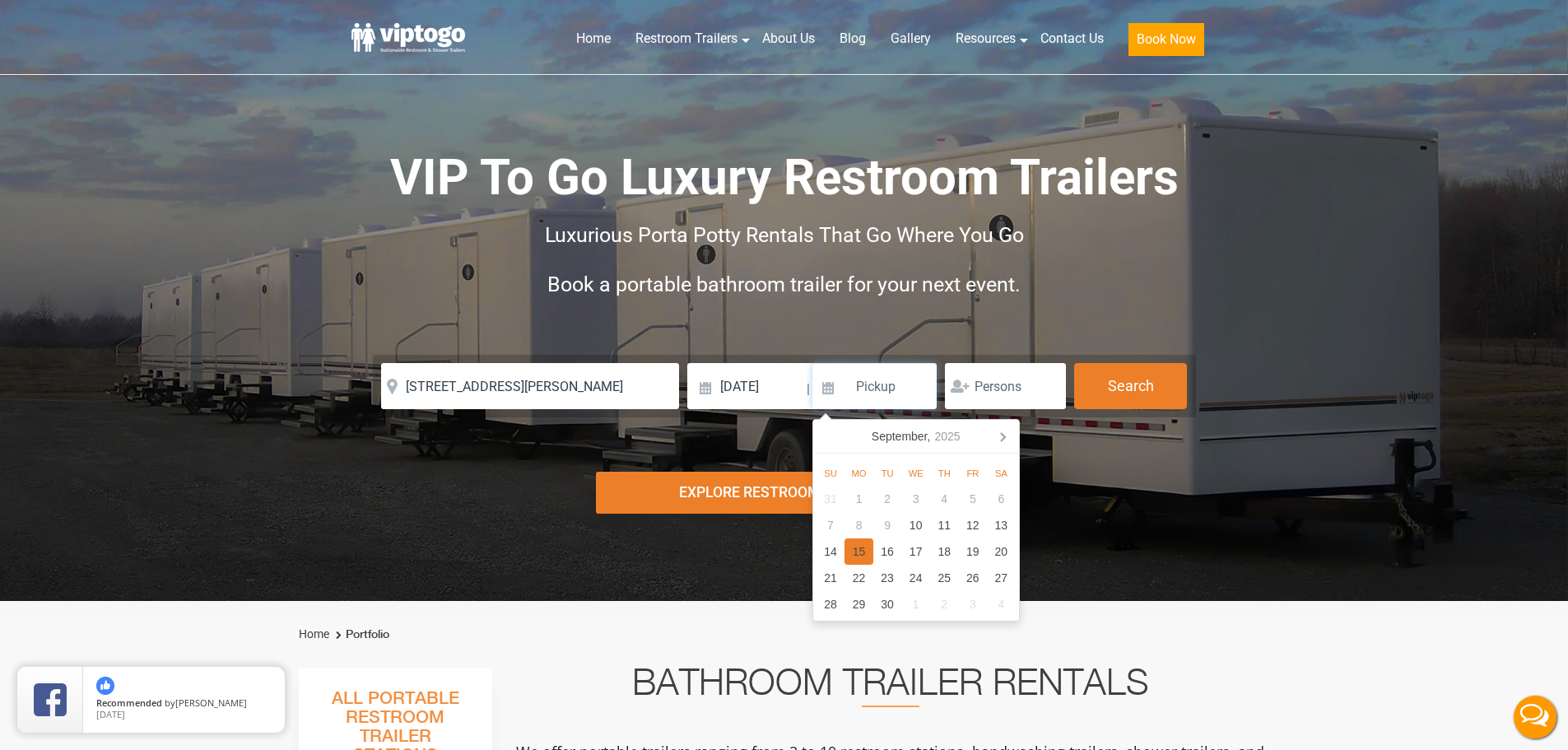
click at [855, 559] on div "15" at bounding box center [858, 551] width 29 height 27
type input "09/15/2025"
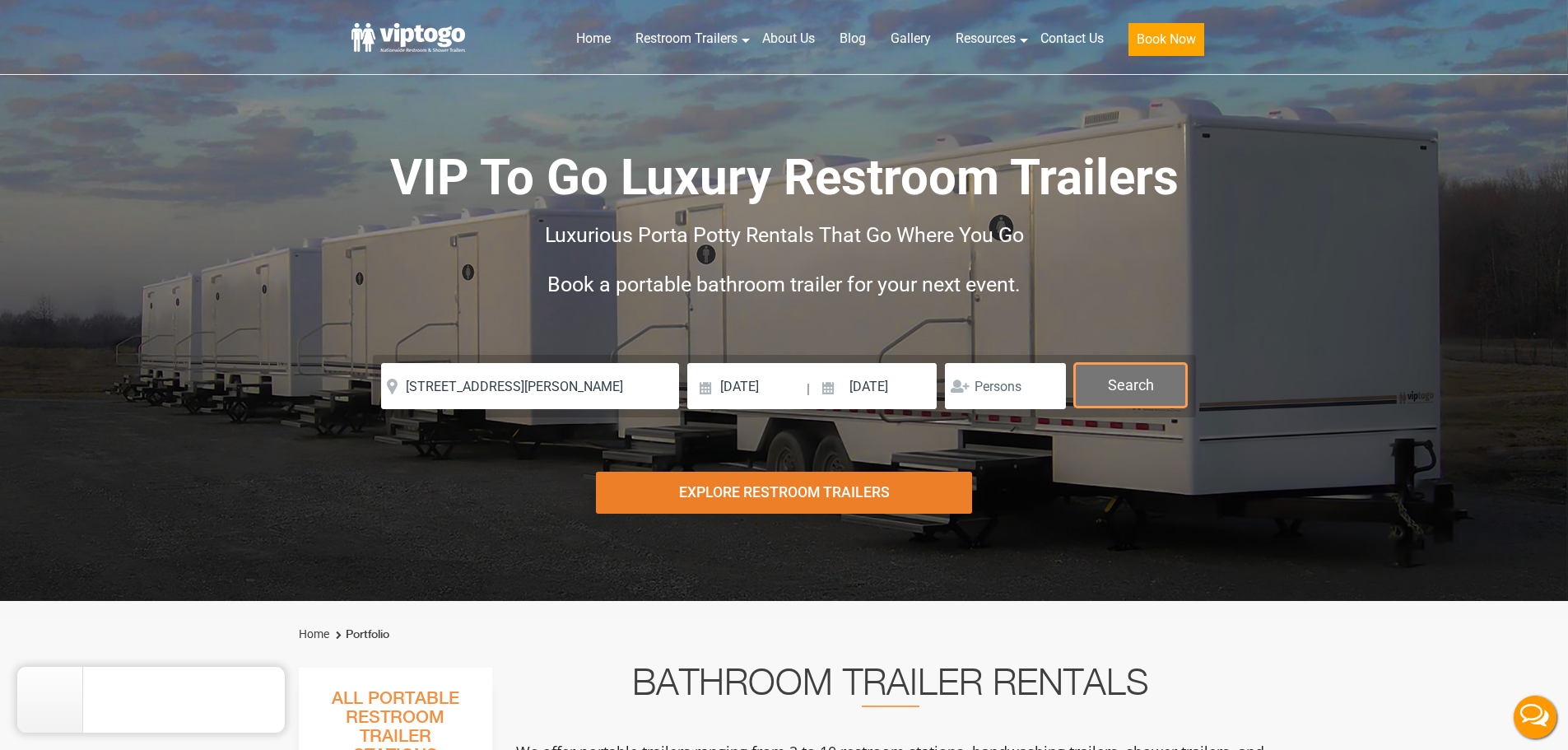
click at [1167, 384] on button "Search" at bounding box center [1130, 385] width 113 height 44
click at [1141, 389] on button "Search" at bounding box center [1130, 385] width 113 height 44
click at [1137, 383] on button "Search" at bounding box center [1130, 385] width 113 height 44
click at [1137, 381] on button "Search" at bounding box center [1130, 385] width 113 height 44
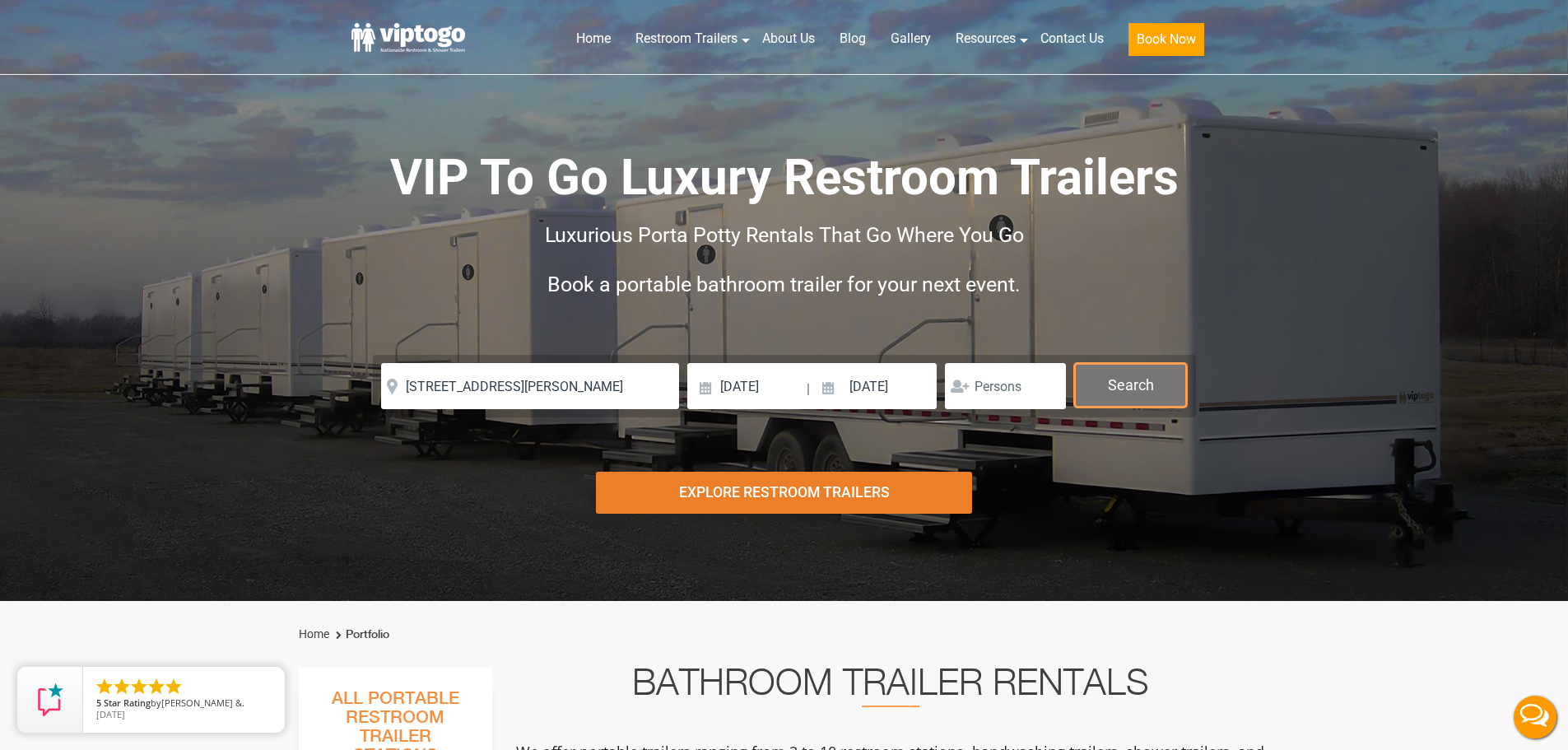
click at [1149, 384] on button "Search" at bounding box center [1130, 385] width 113 height 44
drag, startPoint x: 1160, startPoint y: 371, endPoint x: 1171, endPoint y: 370, distance: 11.0
click at [1162, 369] on button "Search" at bounding box center [1130, 385] width 113 height 44
click at [1168, 369] on button "Search" at bounding box center [1130, 385] width 113 height 44
click at [1142, 384] on button "Search" at bounding box center [1130, 385] width 113 height 44
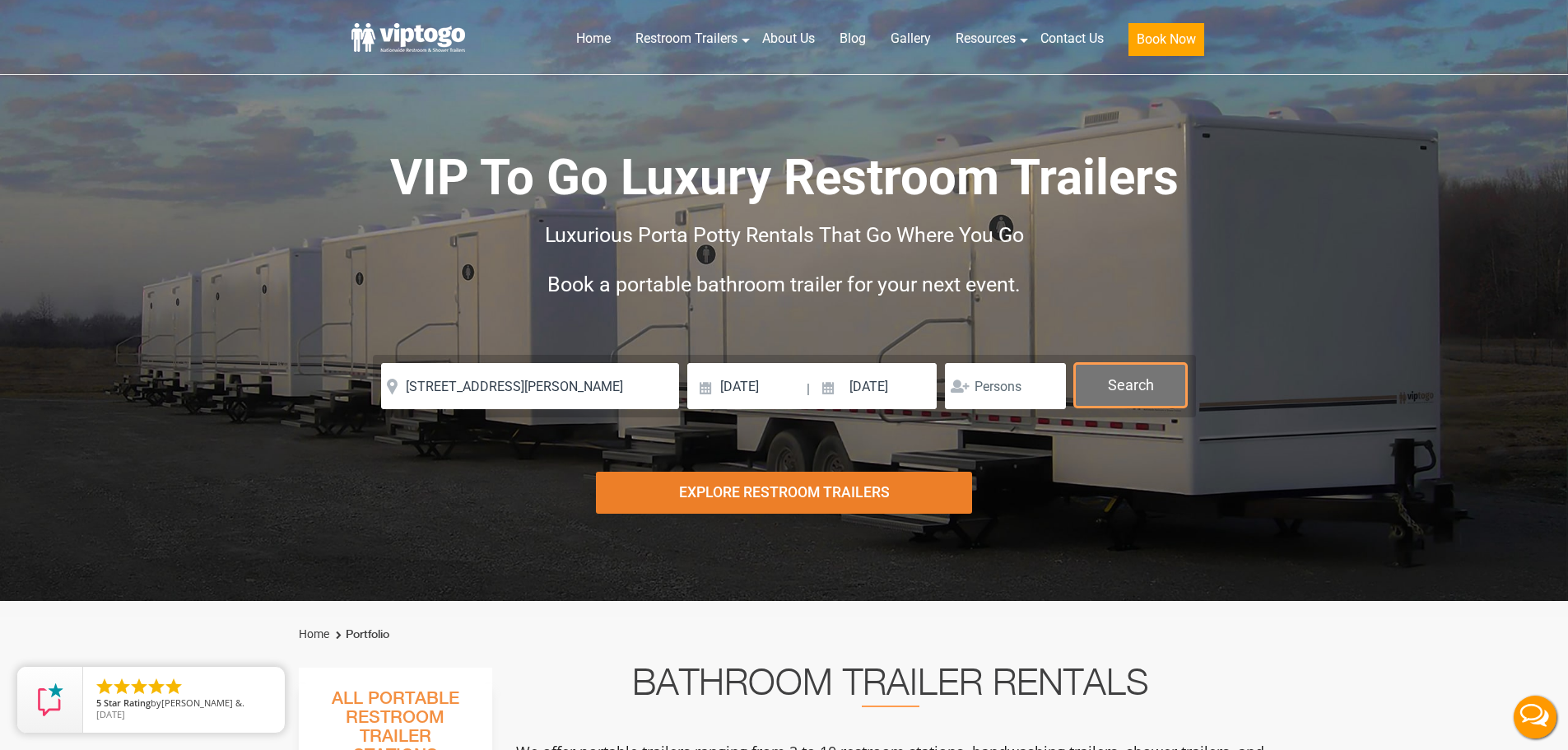
drag, startPoint x: 1142, startPoint y: 384, endPoint x: 1152, endPoint y: 379, distance: 11.2
click at [1145, 384] on button "Search" at bounding box center [1130, 385] width 113 height 44
click at [1152, 379] on button "Search" at bounding box center [1130, 385] width 113 height 44
click at [1155, 378] on button "Search" at bounding box center [1130, 385] width 113 height 44
click at [1155, 377] on button "Search" at bounding box center [1130, 385] width 113 height 44
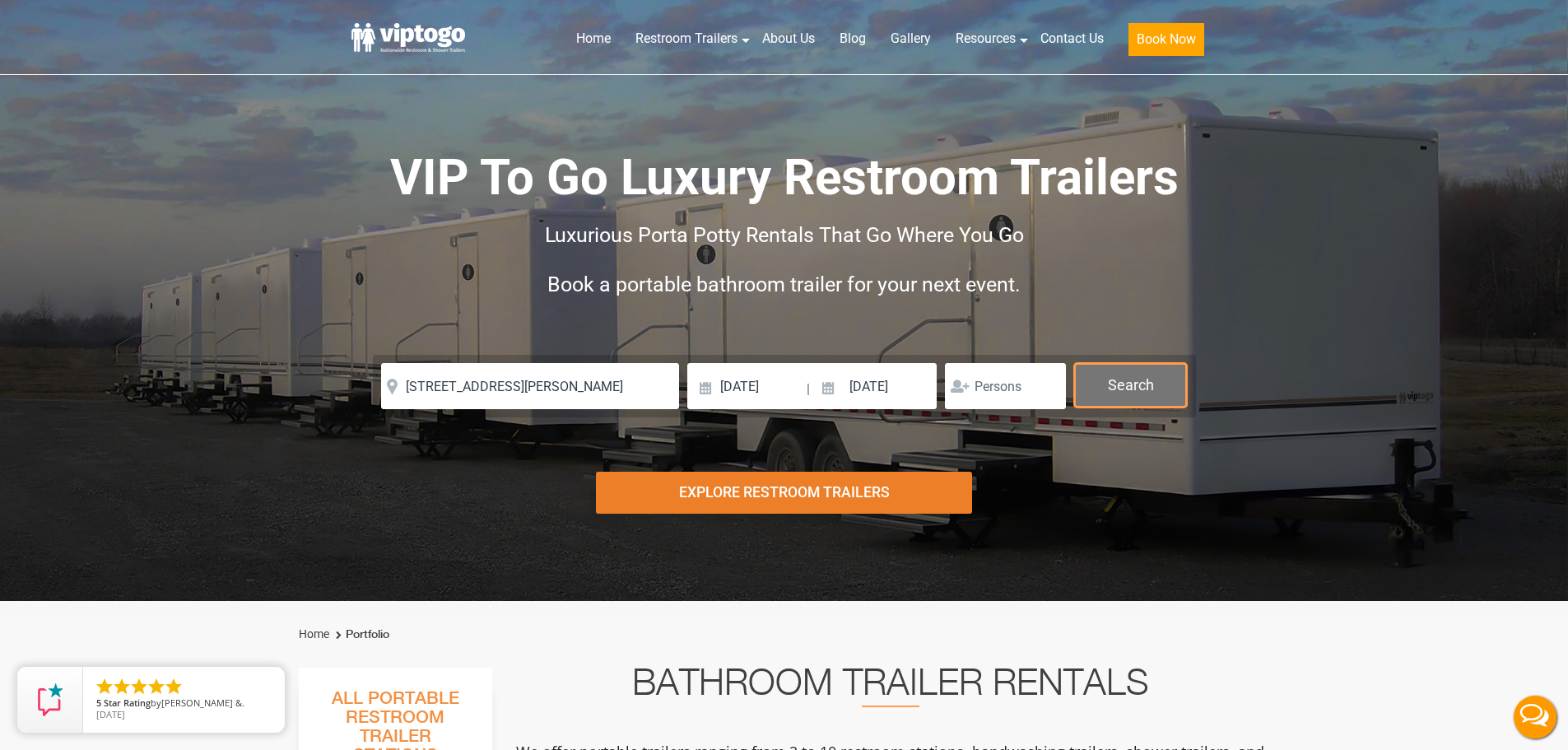
click at [1154, 376] on button "Search" at bounding box center [1130, 385] width 113 height 44
click at [1153, 374] on button "Search" at bounding box center [1130, 385] width 113 height 44
click at [1152, 374] on button "Search" at bounding box center [1130, 385] width 113 height 44
click at [1149, 377] on button "Search" at bounding box center [1130, 385] width 113 height 44
click at [1148, 382] on button "Search" at bounding box center [1130, 385] width 113 height 44
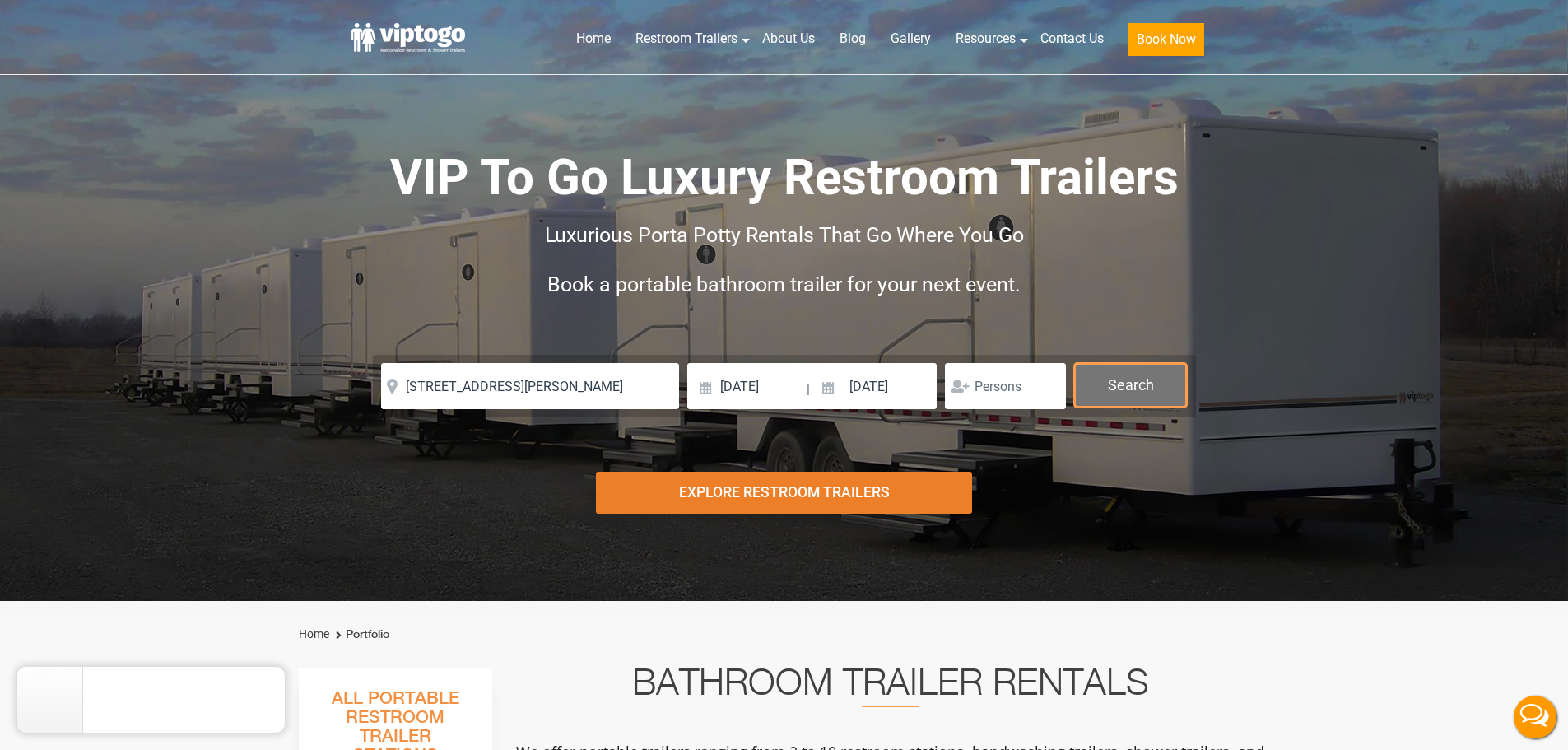
click at [1148, 384] on button "Search" at bounding box center [1130, 385] width 113 height 44
click at [1150, 387] on button "Search" at bounding box center [1130, 385] width 113 height 44
click at [1150, 389] on button "Search" at bounding box center [1130, 385] width 113 height 44
click at [1151, 388] on button "Search" at bounding box center [1130, 385] width 113 height 44
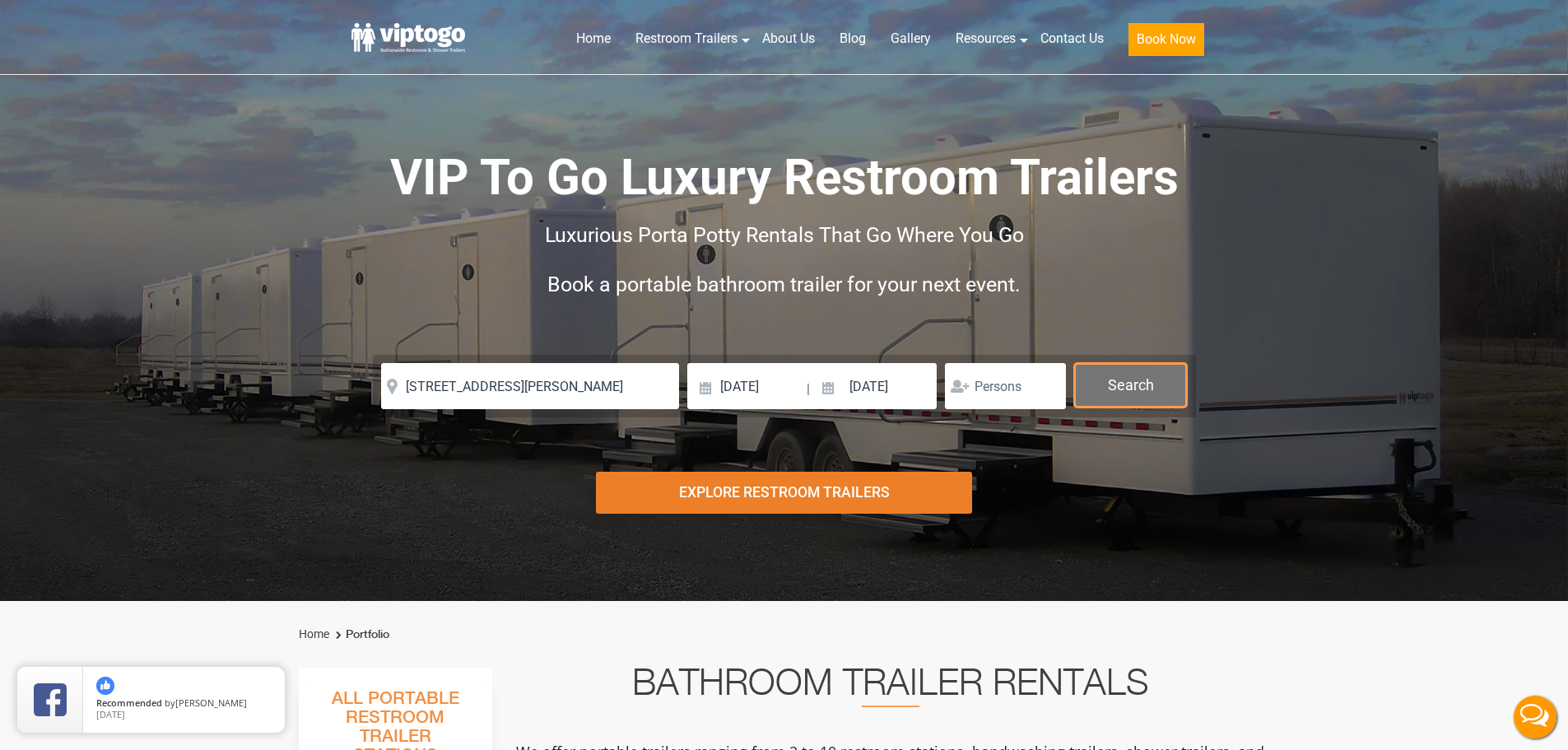
click at [1152, 388] on button "Search" at bounding box center [1130, 385] width 113 height 44
click at [1153, 389] on button "Search" at bounding box center [1130, 385] width 113 height 44
click at [1156, 389] on button "Search" at bounding box center [1130, 385] width 113 height 44
click at [1152, 389] on button "Search" at bounding box center [1130, 385] width 113 height 44
click at [1152, 387] on button "Search" at bounding box center [1130, 385] width 113 height 44
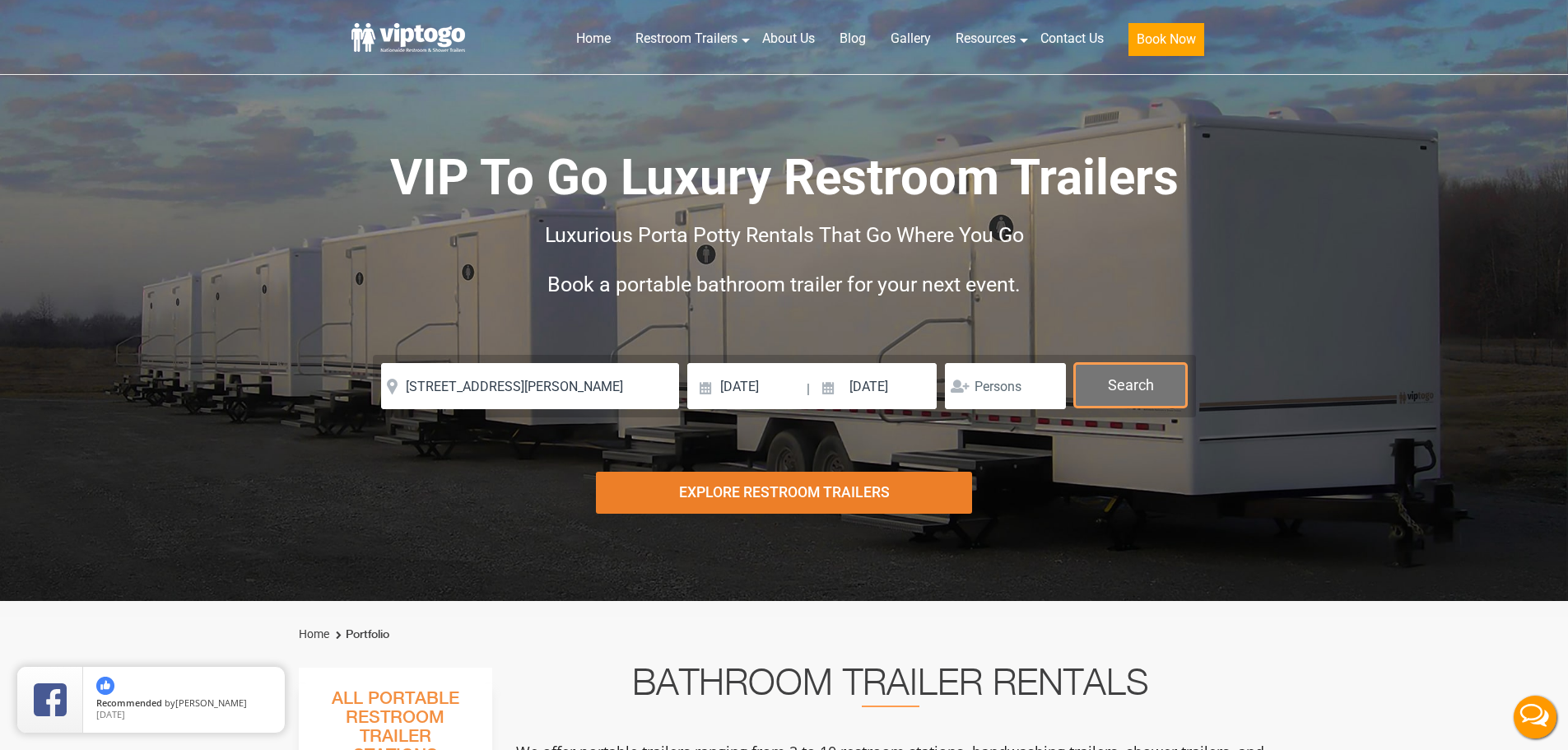
click at [1152, 387] on button "Search" at bounding box center [1130, 385] width 113 height 44
click at [1152, 386] on button "Search" at bounding box center [1130, 385] width 113 height 44
click at [1151, 388] on button "Search" at bounding box center [1130, 385] width 113 height 44
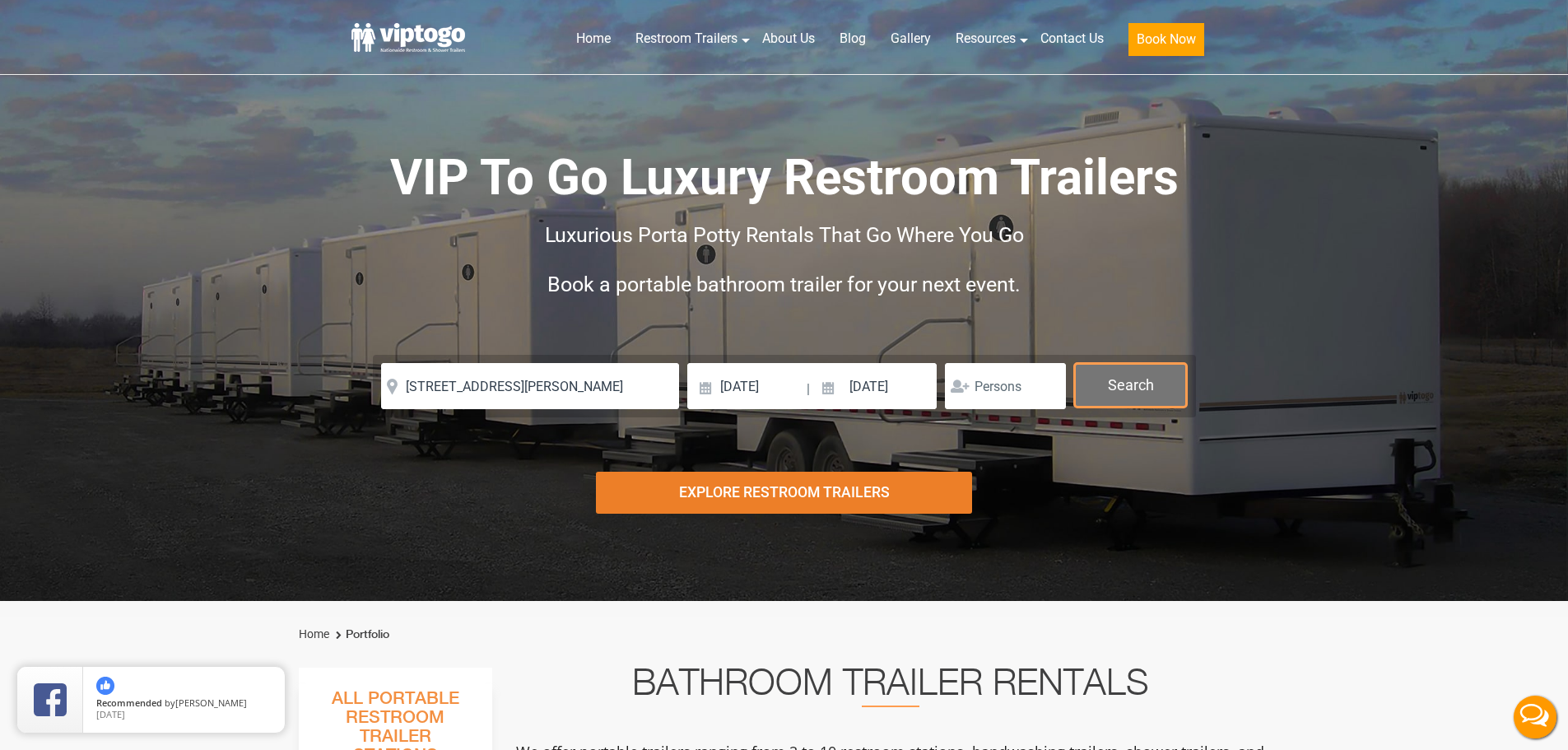
click at [1152, 389] on button "Search" at bounding box center [1130, 385] width 113 height 44
click at [1153, 391] on button "Search" at bounding box center [1130, 385] width 113 height 44
click at [1152, 402] on button "Search" at bounding box center [1130, 385] width 113 height 44
click at [1114, 384] on button "Search" at bounding box center [1130, 385] width 113 height 44
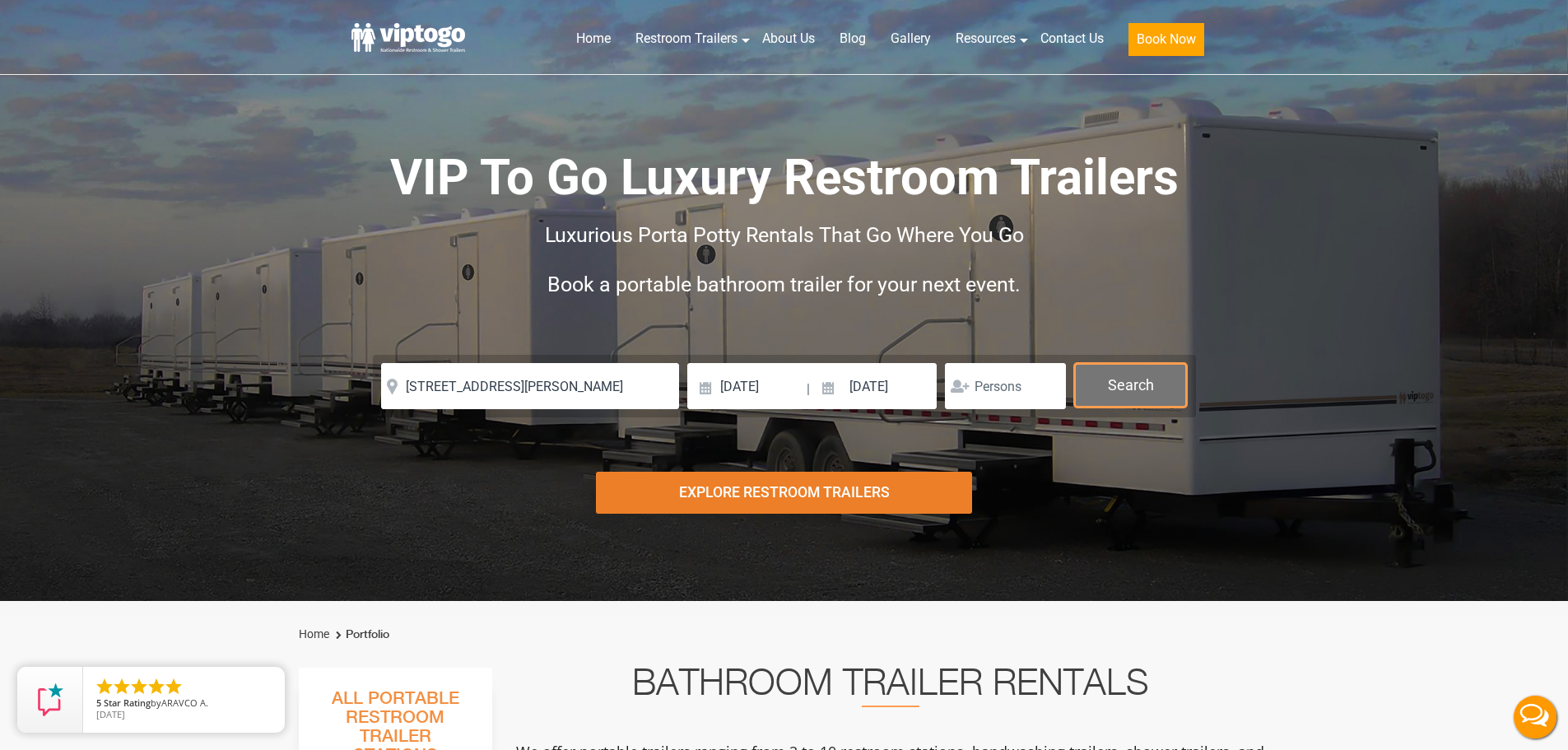
click at [1114, 384] on button "Search" at bounding box center [1130, 385] width 113 height 44
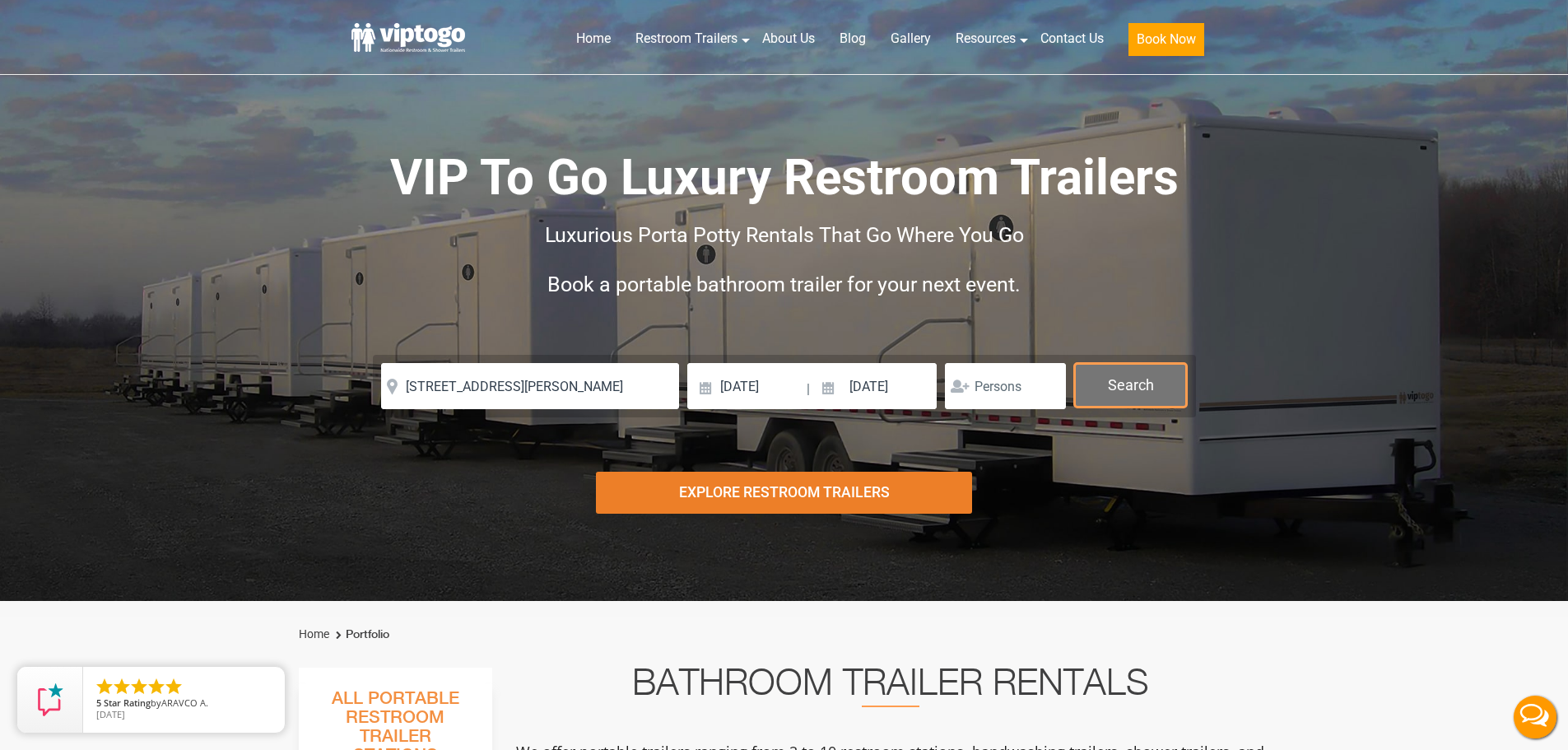
click at [1114, 384] on button "Search" at bounding box center [1130, 385] width 113 height 44
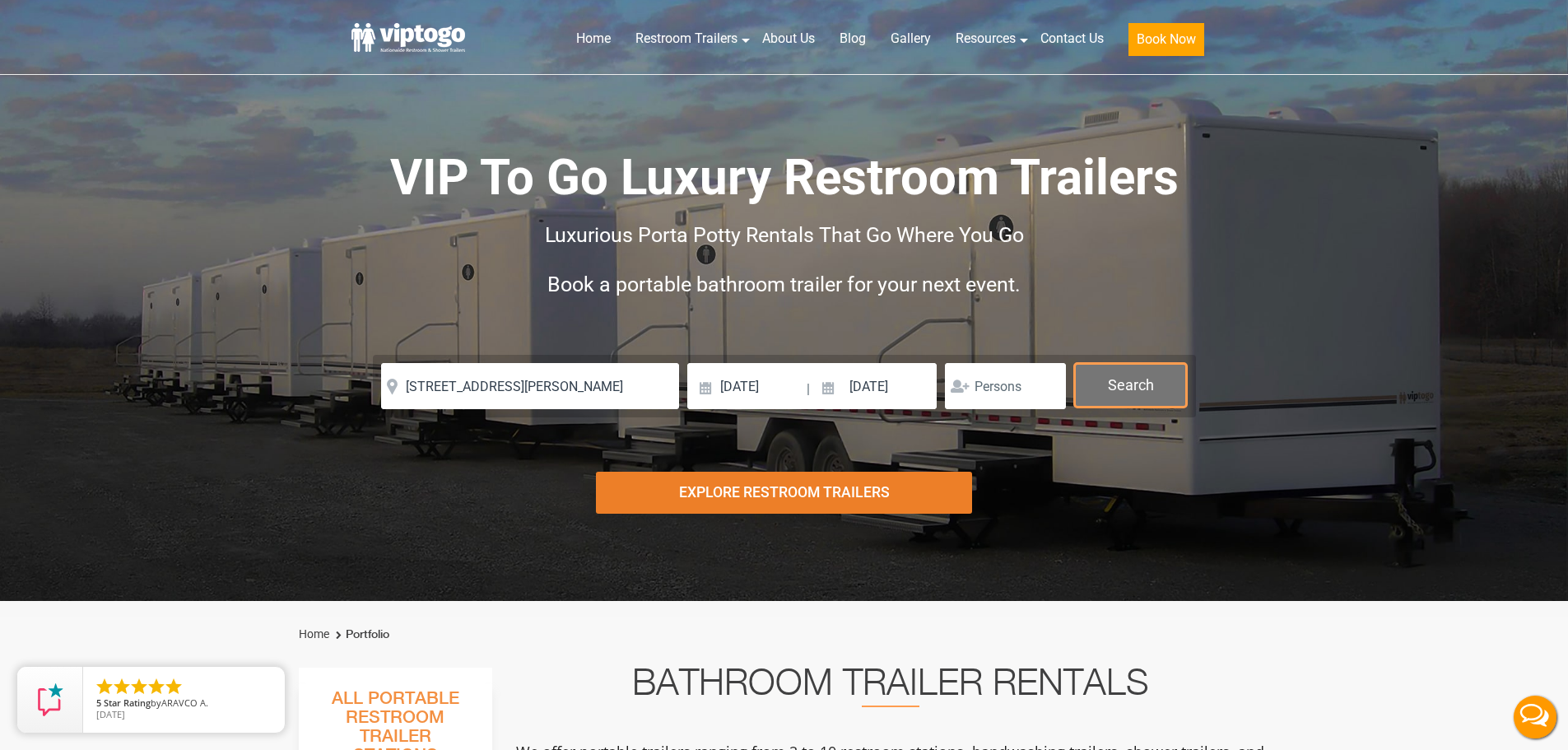
click at [1114, 384] on button "Search" at bounding box center [1130, 385] width 113 height 44
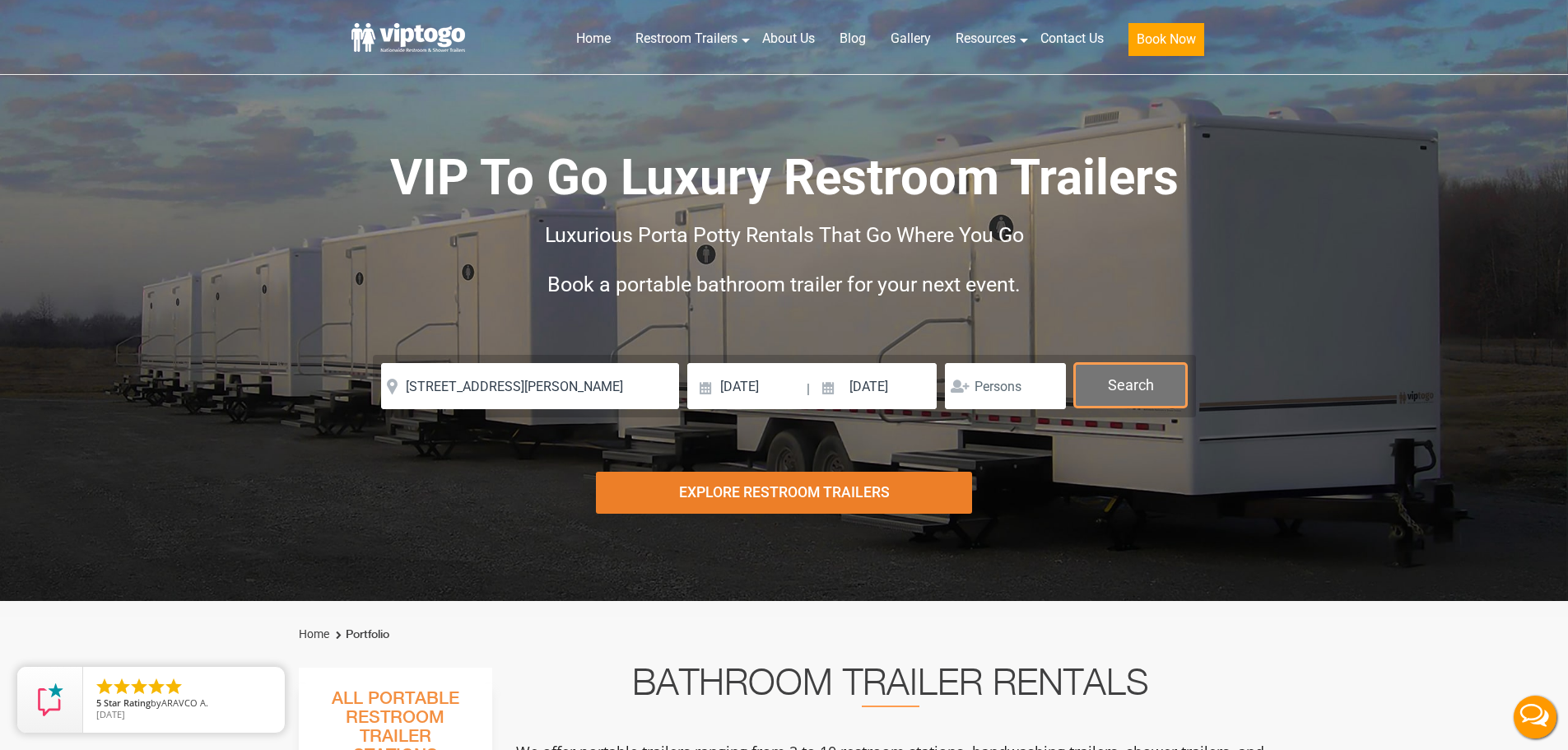
click at [1114, 384] on button "Search" at bounding box center [1130, 385] width 113 height 44
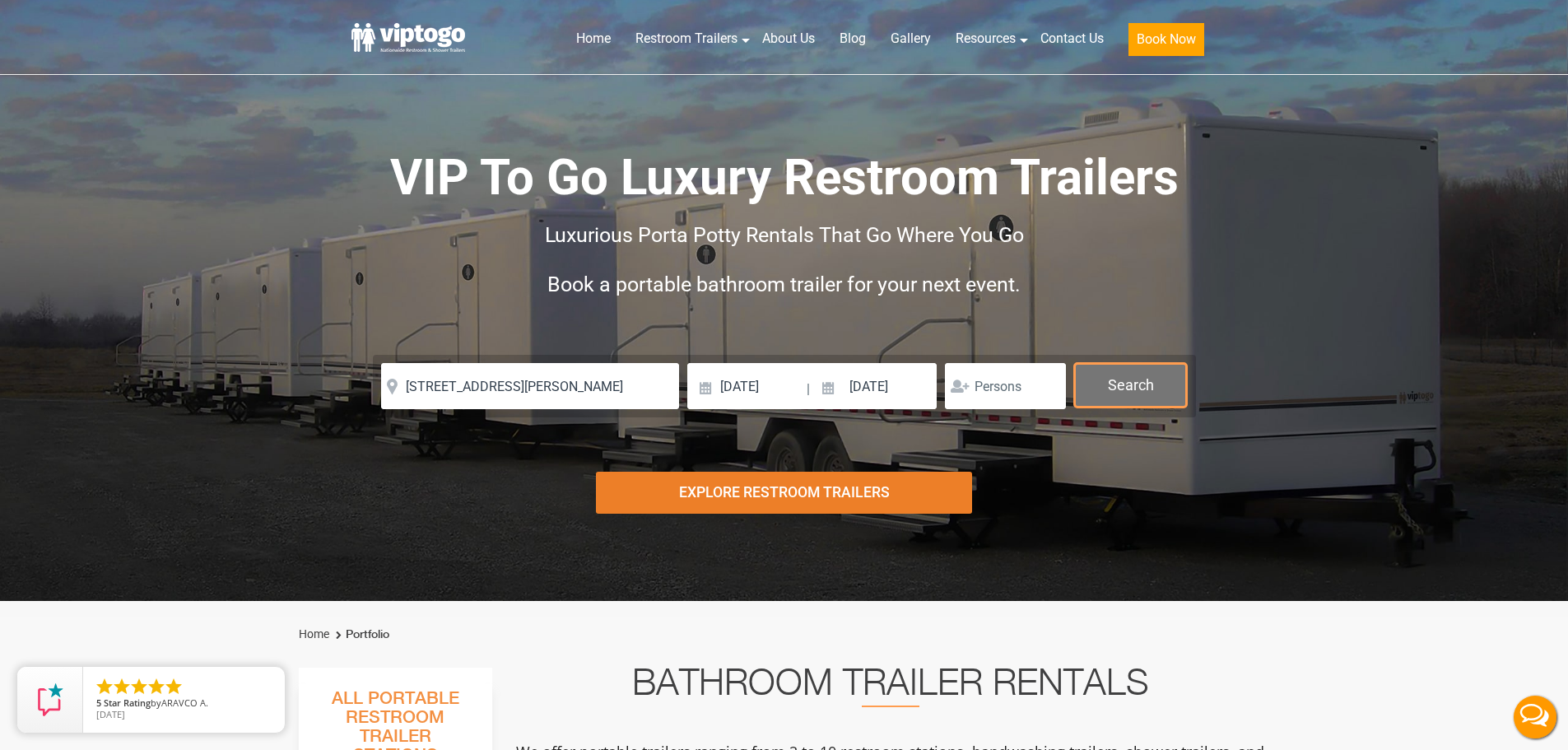
click at [1114, 384] on button "Search" at bounding box center [1130, 385] width 113 height 44
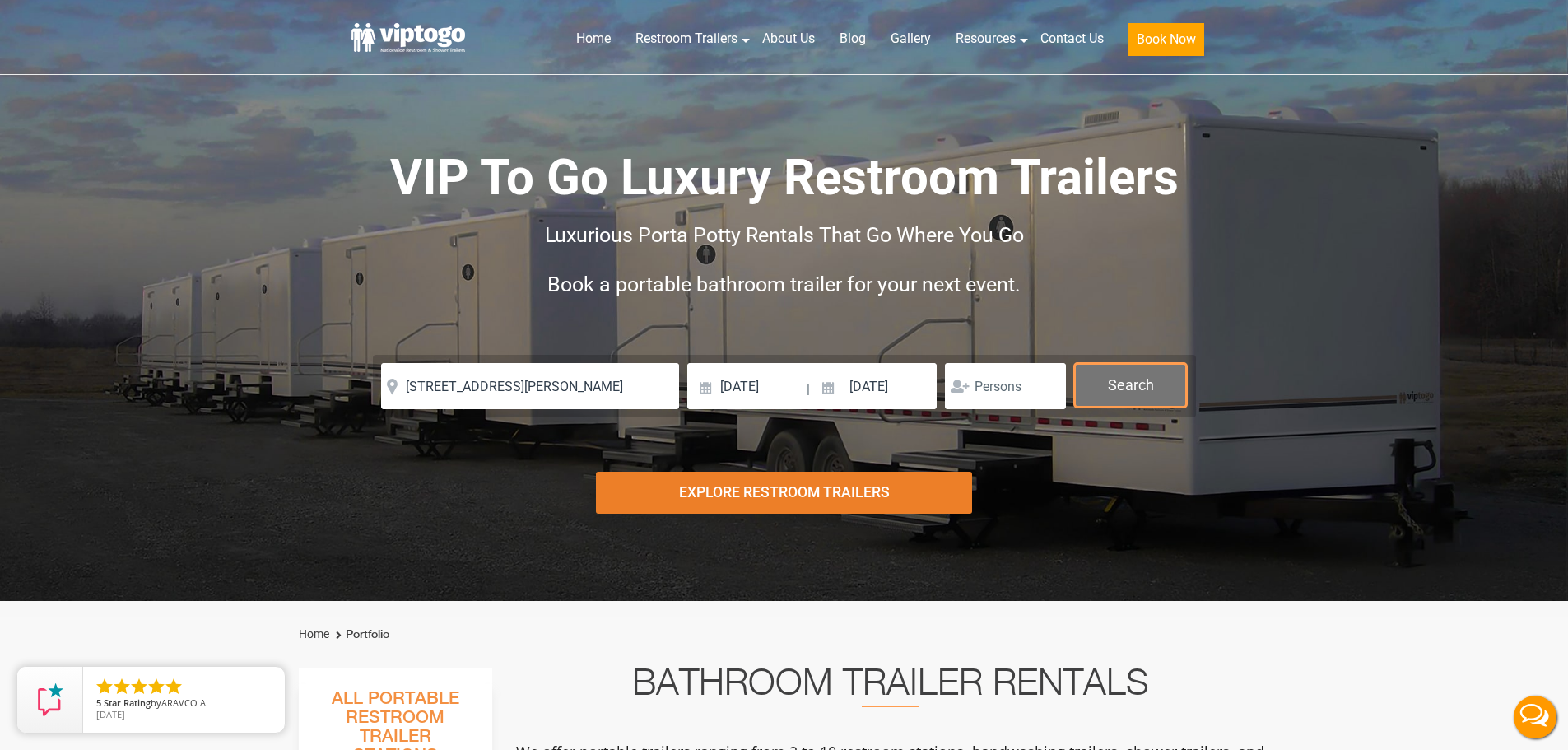
click at [1114, 384] on button "Search" at bounding box center [1130, 385] width 113 height 44
drag, startPoint x: 1114, startPoint y: 384, endPoint x: 1122, endPoint y: 388, distance: 8.9
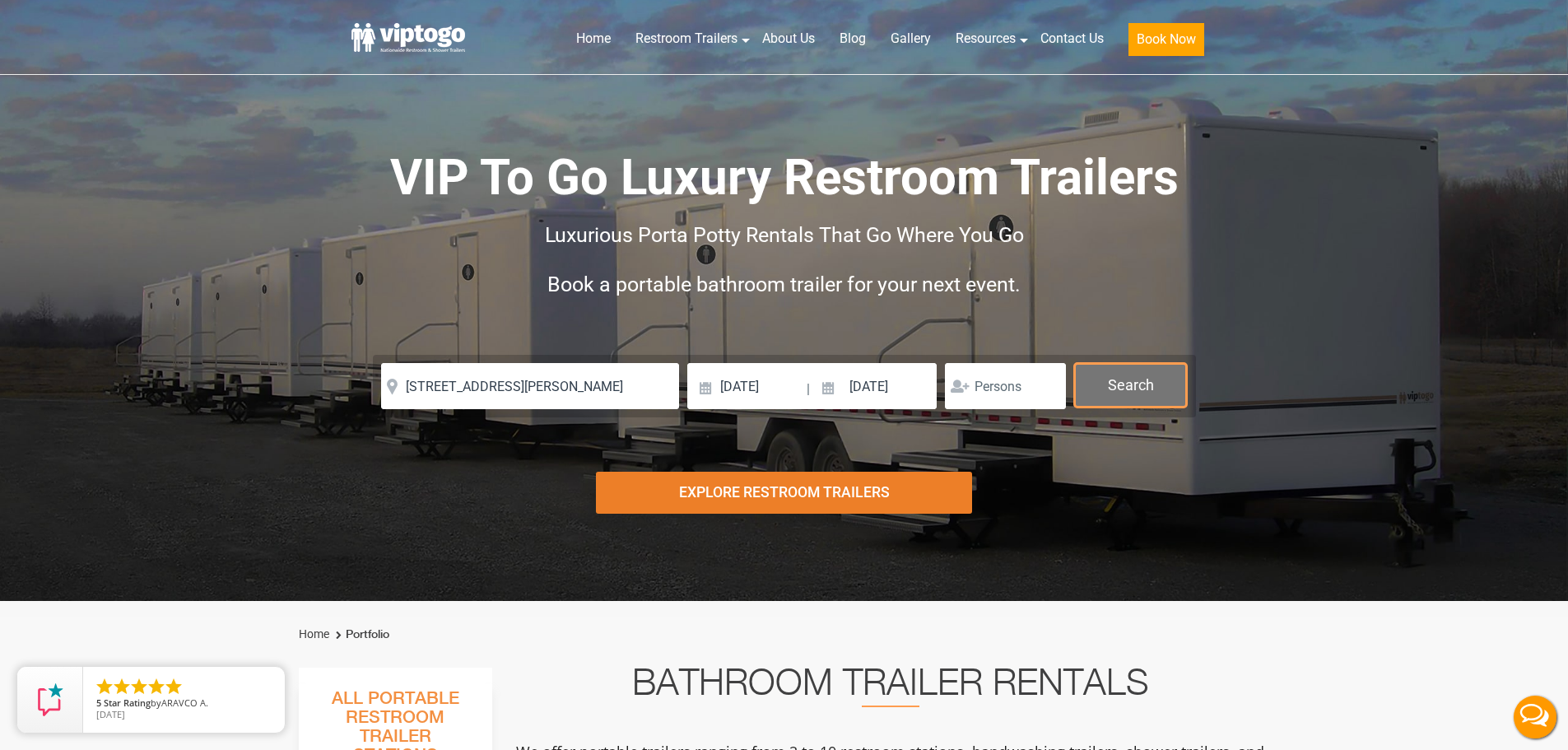
click at [1122, 388] on button "Search" at bounding box center [1130, 385] width 113 height 44
click at [1128, 402] on button "Search" at bounding box center [1130, 386] width 113 height 46
drag, startPoint x: 1131, startPoint y: 444, endPoint x: 1133, endPoint y: 459, distance: 15.1
click at [1131, 456] on div "Risk-Free Reservation! Free cancellation up to 48 hours before delivery. Book n…" at bounding box center [784, 300] width 1568 height 600
drag, startPoint x: 1133, startPoint y: 459, endPoint x: 1144, endPoint y: 463, distance: 11.7
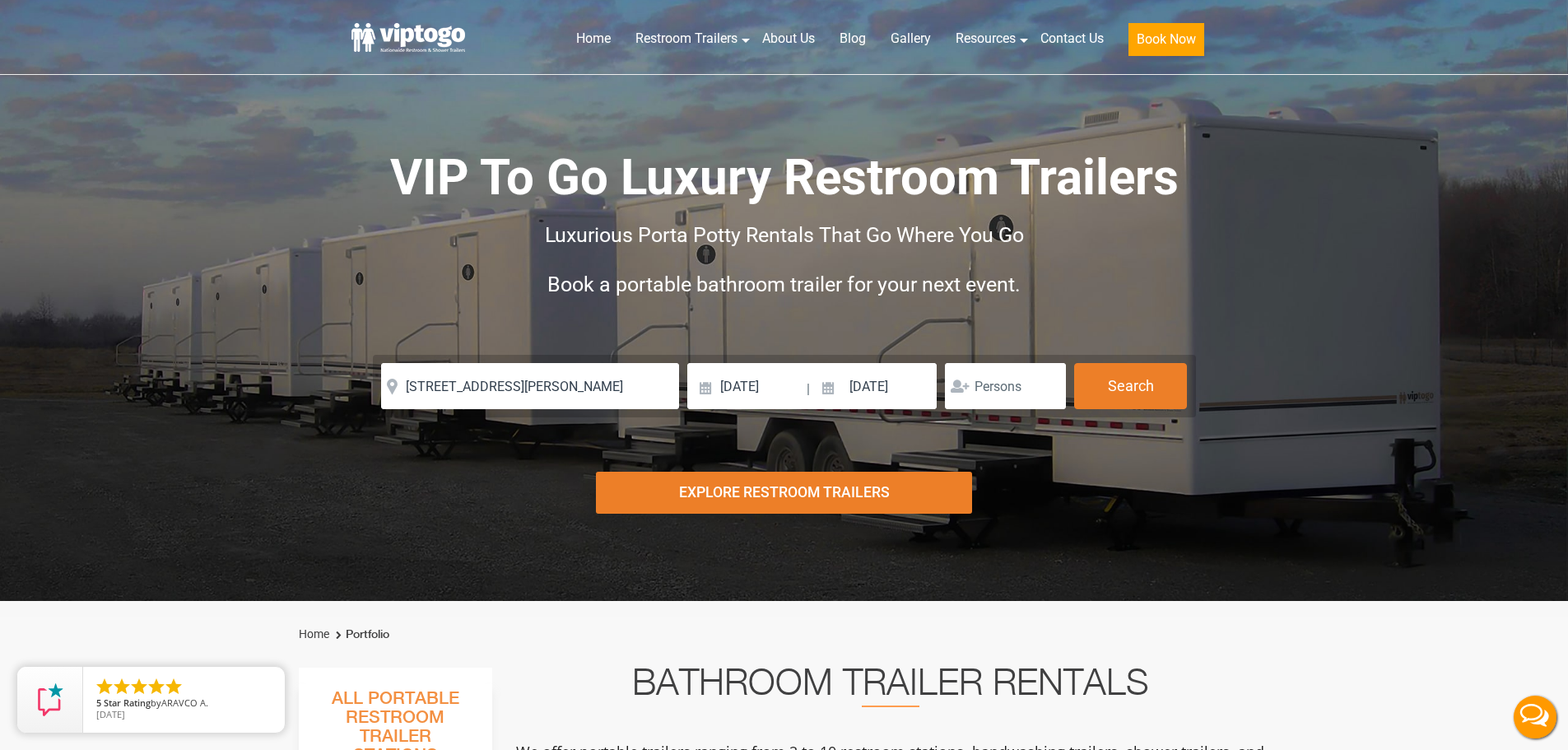
click at [1144, 463] on div "Risk-Free Reservation! Free cancellation up to 48 hours before delivery. Book n…" at bounding box center [784, 300] width 1568 height 600
click at [1134, 385] on button "Search" at bounding box center [1130, 385] width 113 height 44
